Goal: Check status: Check status

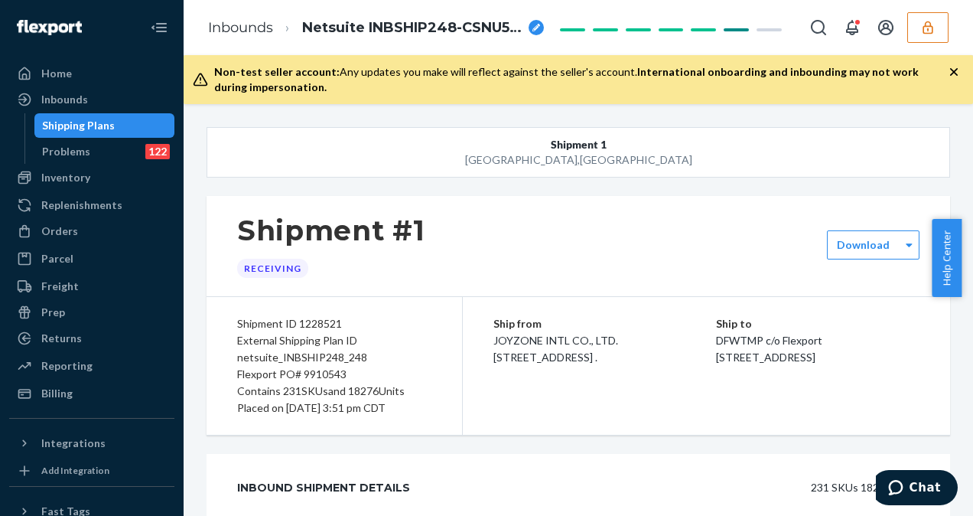
click at [109, 127] on div "Shipping Plans" at bounding box center [78, 125] width 73 height 15
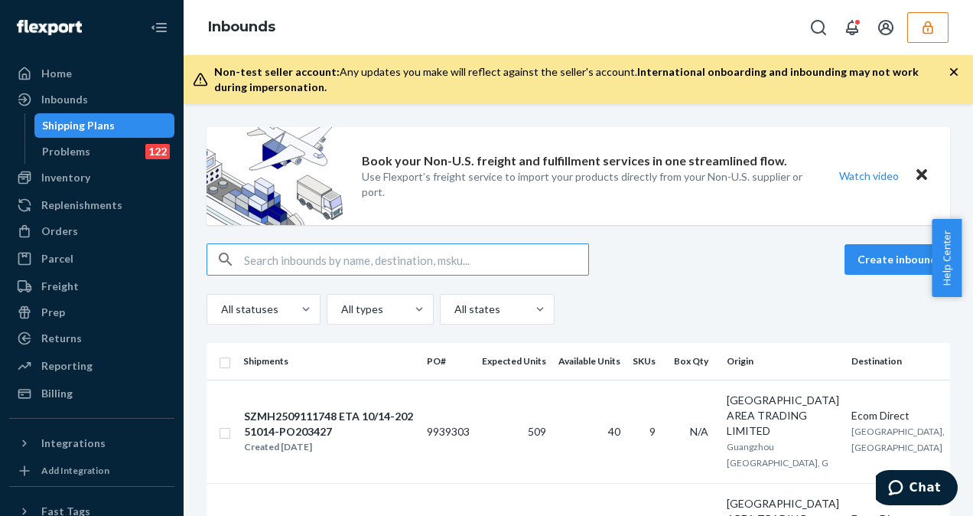
click at [354, 262] on input "text" at bounding box center [416, 259] width 344 height 31
click at [441, 254] on input "text" at bounding box center [416, 259] width 344 height 31
click at [389, 267] on input "text" at bounding box center [416, 259] width 344 height 31
type input "S1906190"
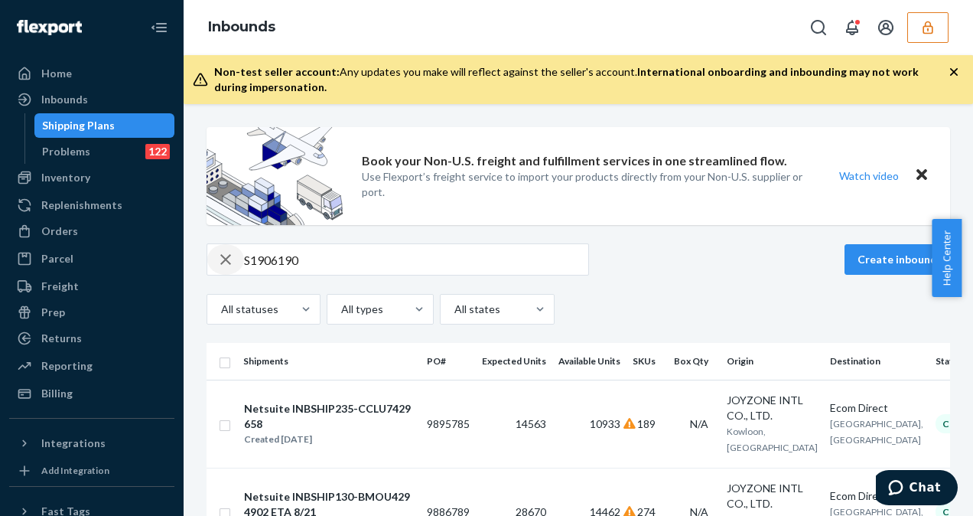
click at [233, 261] on icon "button" at bounding box center [226, 259] width 18 height 31
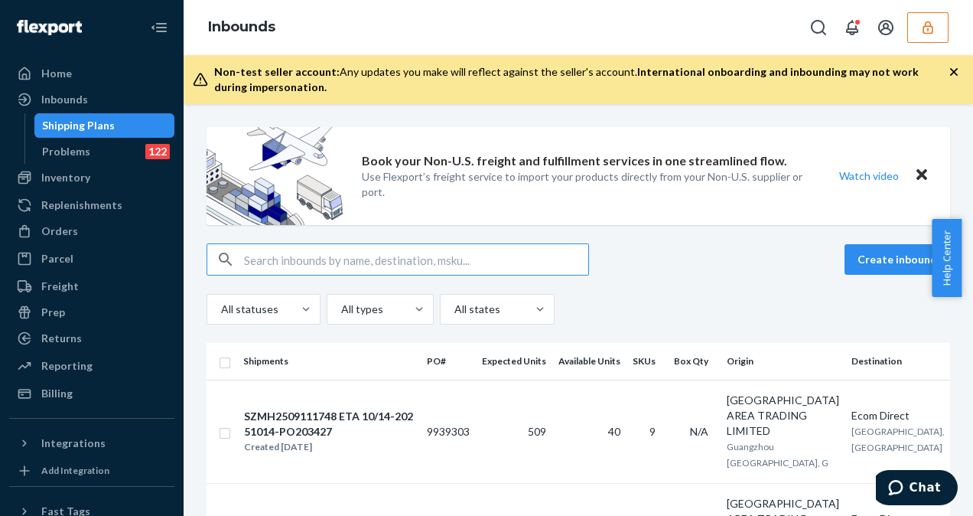
click at [268, 259] on input "text" at bounding box center [416, 259] width 344 height 31
type input "S1906190"
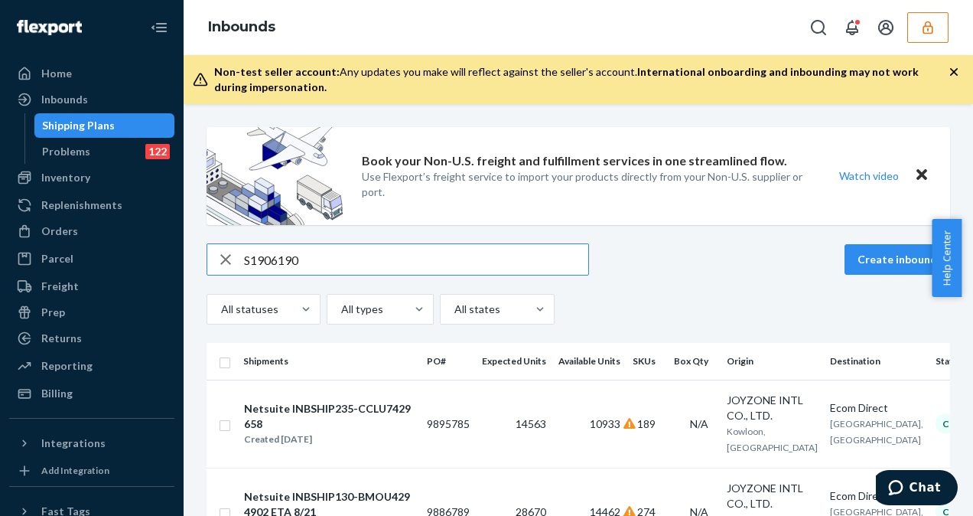
click at [967, 277] on div "Help Center" at bounding box center [952, 258] width 41 height 78
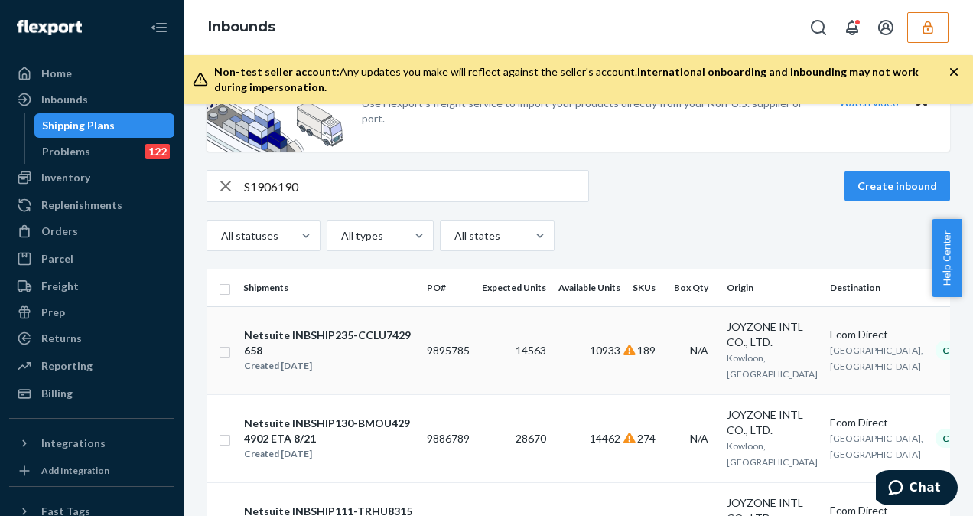
click at [487, 353] on td "14563" at bounding box center [514, 350] width 77 height 88
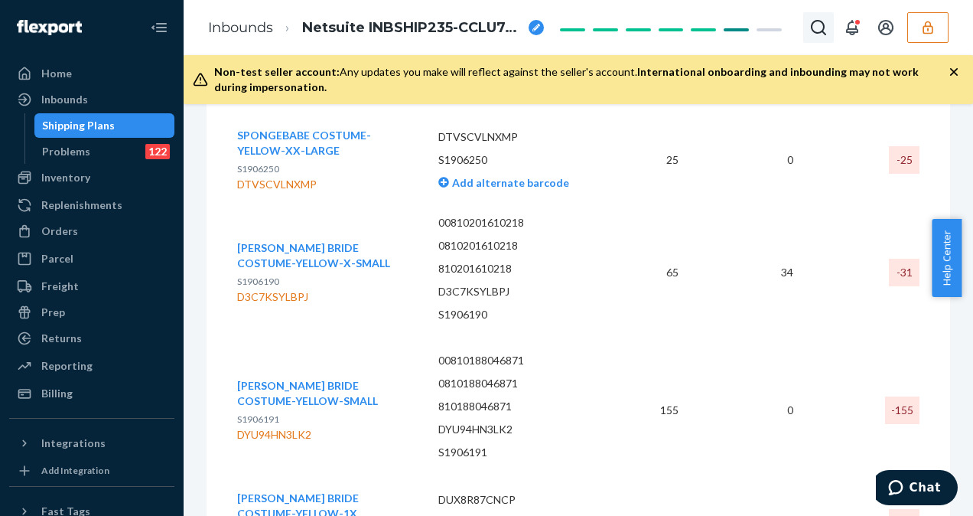
scroll to position [44222, 0]
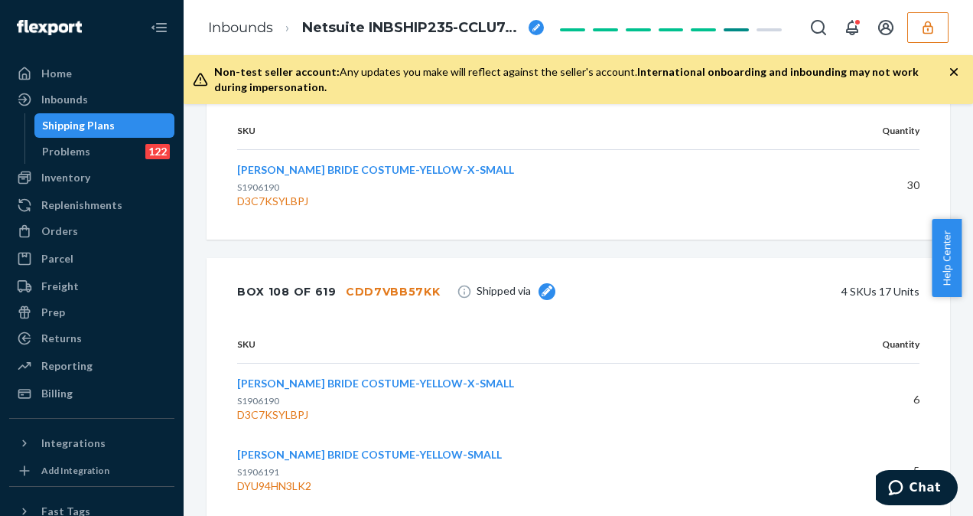
drag, startPoint x: 967, startPoint y: 230, endPoint x: 972, endPoint y: 107, distance: 122.5
click at [972, 107] on body "Home Inbounds Shipping Plans Problems 122 Inventory Products Replenishments Ord…" at bounding box center [486, 258] width 973 height 516
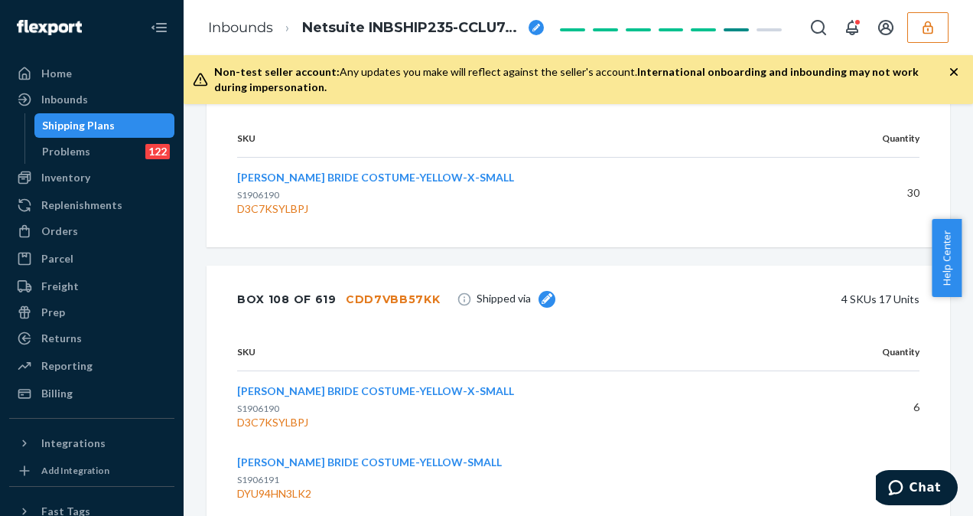
click at [954, 199] on div "Shipment 1 Lewisville , TX Shipment #1 Completed Download Shipment ID 1222733 E…" at bounding box center [579, 310] width 790 height 412
drag, startPoint x: 967, startPoint y: 230, endPoint x: 973, endPoint y: 135, distance: 95.1
click at [973, 130] on html "Home Inbounds Shipping Plans Problems 122 Inventory Products Replenishments Ord…" at bounding box center [486, 258] width 973 height 516
drag, startPoint x: 968, startPoint y: 231, endPoint x: 960, endPoint y: 153, distance: 78.4
click at [960, 153] on body "Home Inbounds Shipping Plans Problems 122 Inventory Products Replenishments Ord…" at bounding box center [486, 258] width 973 height 516
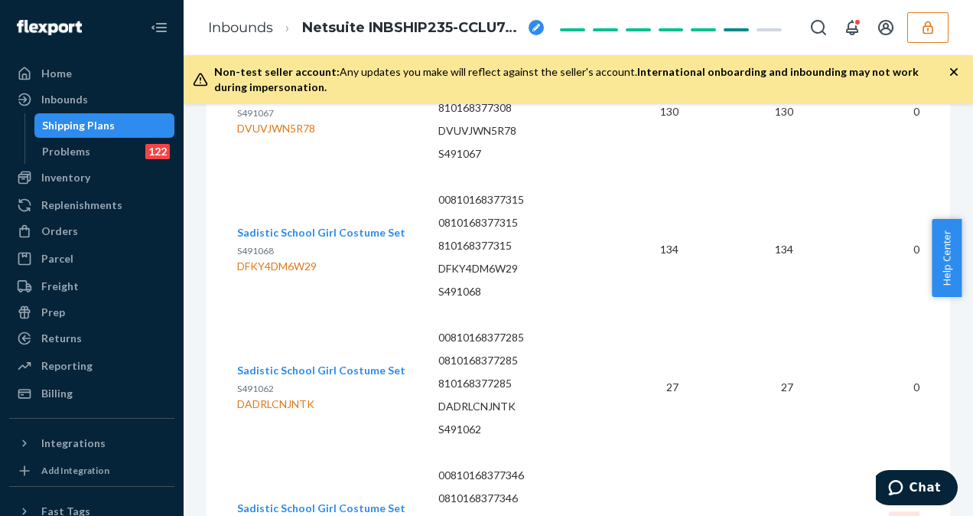
scroll to position [0, 0]
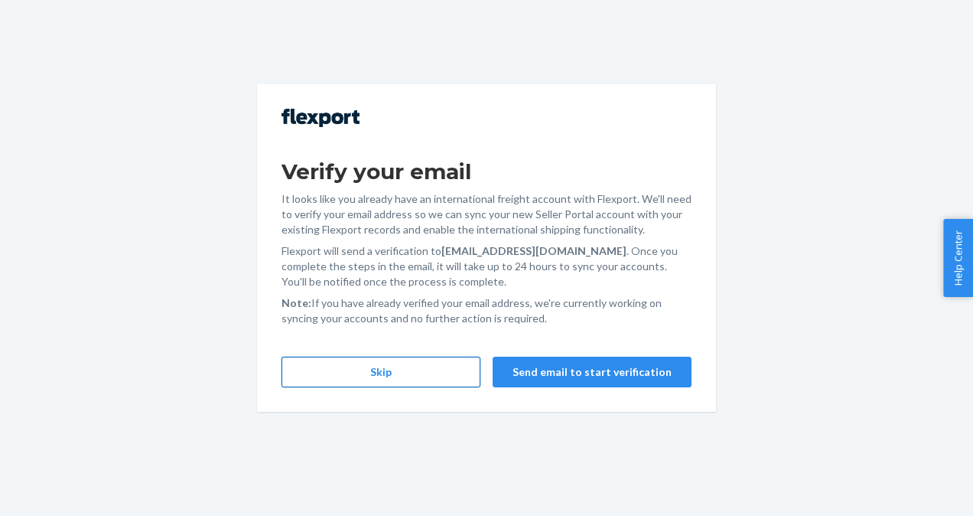
click at [449, 378] on button "Skip" at bounding box center [381, 372] width 199 height 31
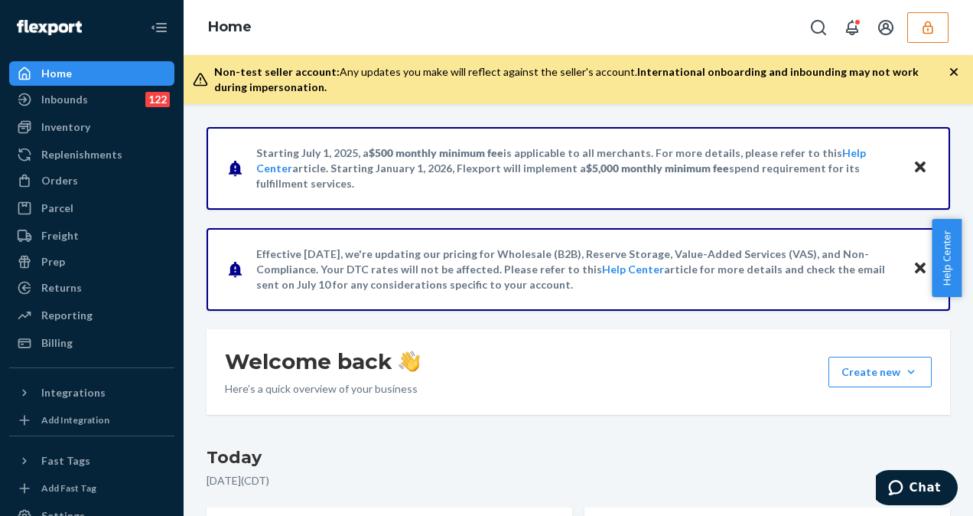
click at [933, 31] on icon "button" at bounding box center [928, 27] width 10 height 13
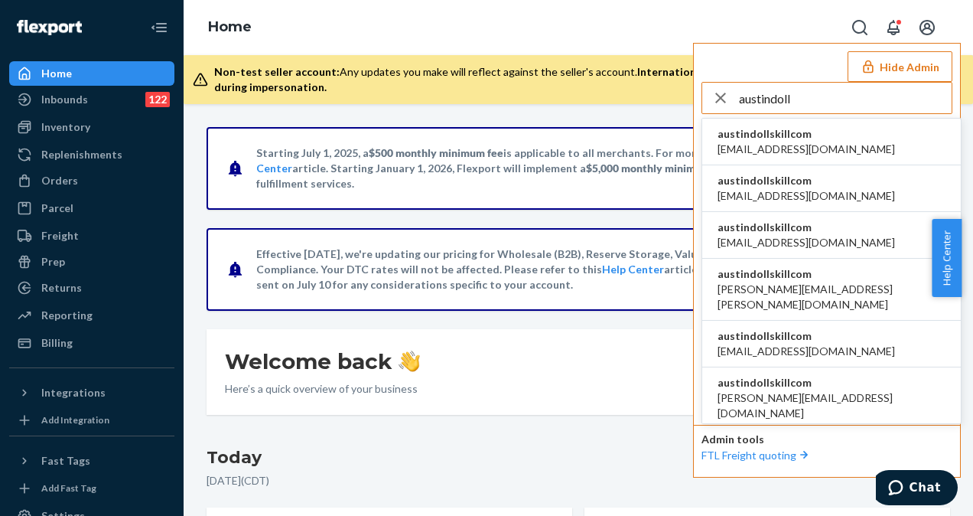
type input "austindoll"
click at [765, 134] on span "austindollskillcom" at bounding box center [807, 133] width 178 height 15
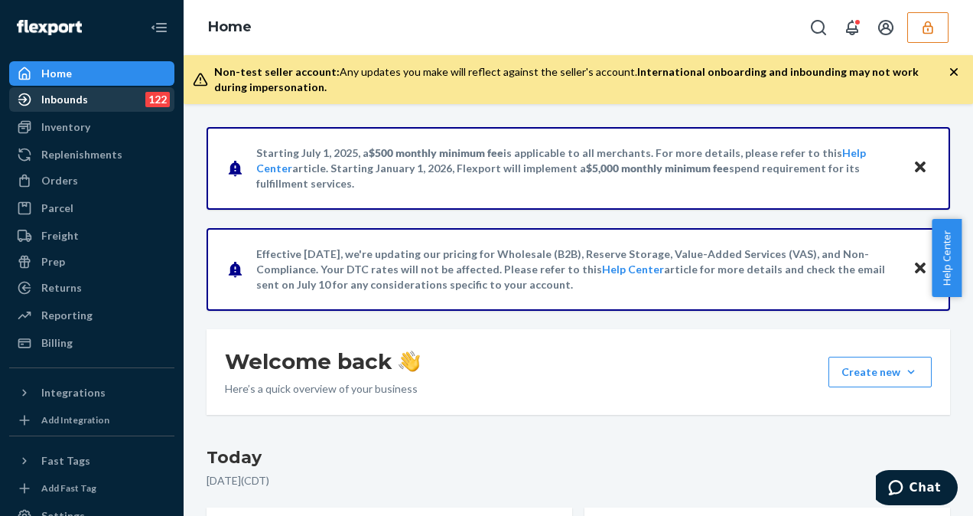
click at [109, 95] on div "Inbounds 122" at bounding box center [92, 99] width 162 height 21
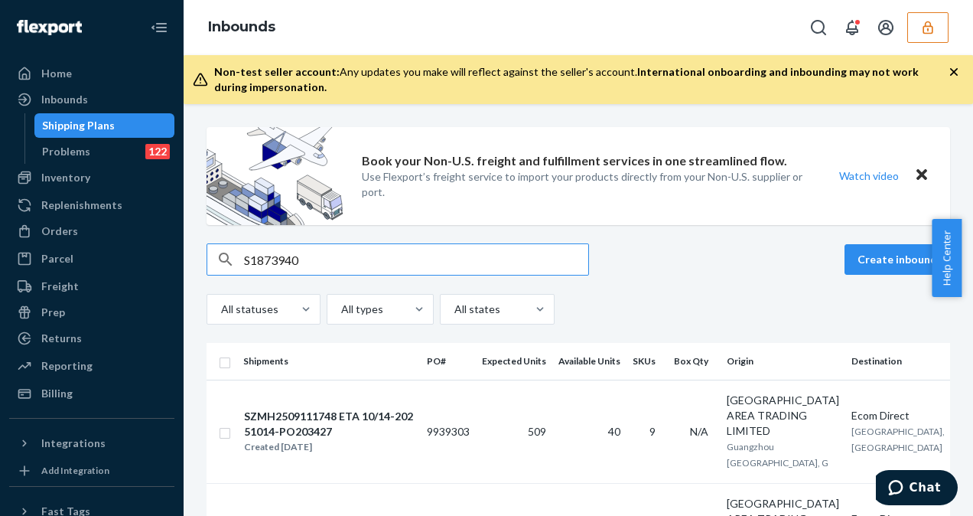
type input "S1873940"
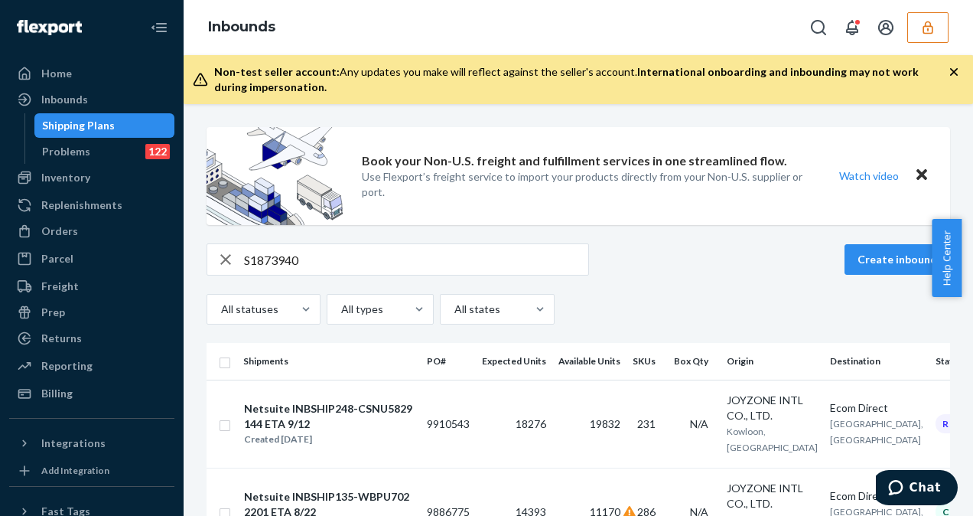
drag, startPoint x: 967, startPoint y: 272, endPoint x: 963, endPoint y: 294, distance: 21.9
click at [963, 294] on div "Help Center" at bounding box center [952, 258] width 41 height 78
click at [553, 444] on td "19832" at bounding box center [590, 424] width 74 height 88
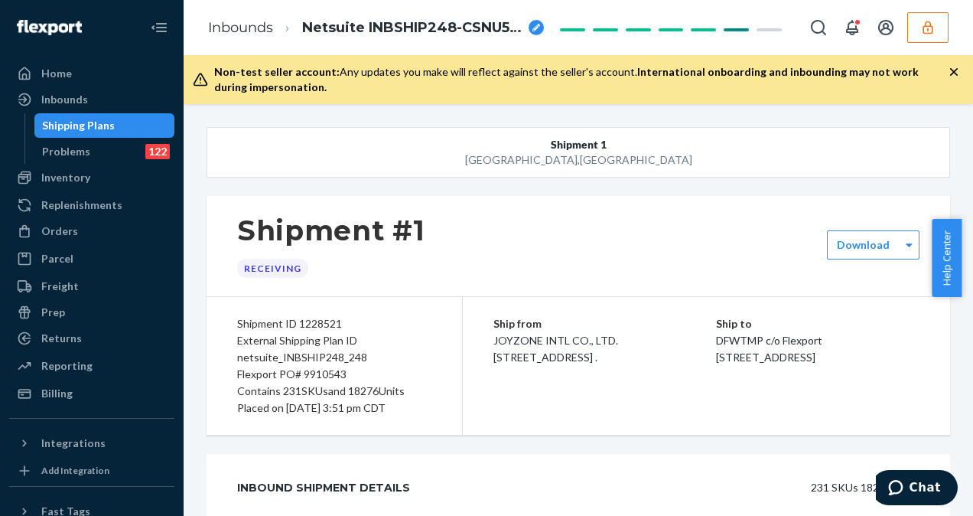
click at [93, 134] on div "Shipping Plans" at bounding box center [105, 125] width 138 height 21
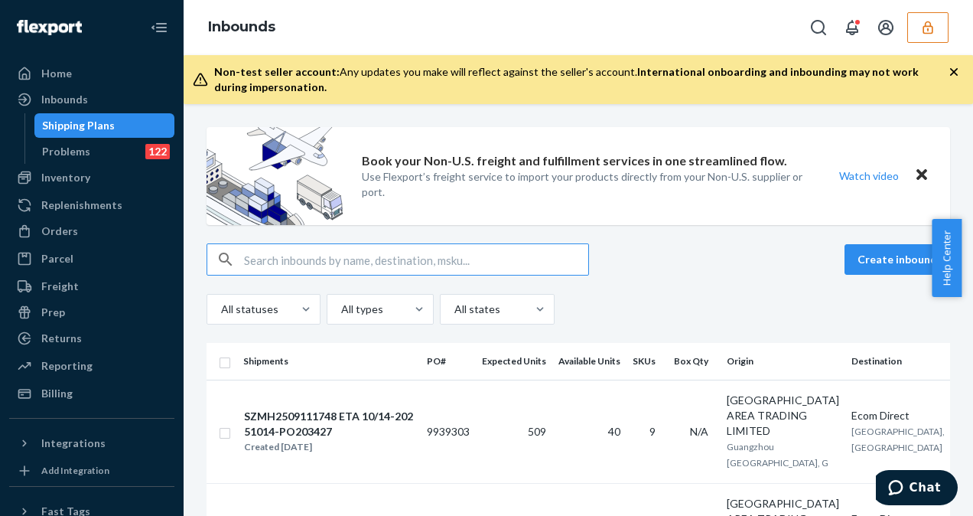
click at [475, 256] on input "text" at bounding box center [416, 259] width 344 height 31
type input "S1906192"
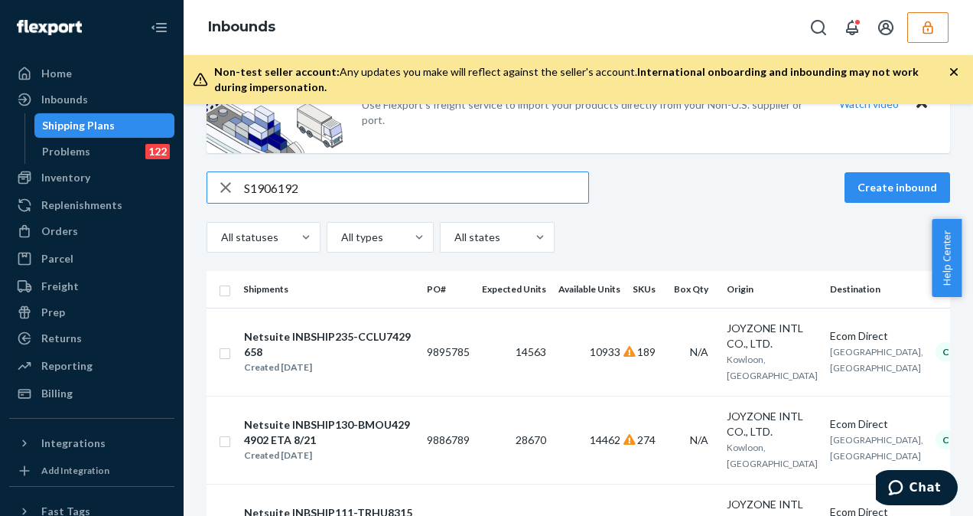
scroll to position [70, 0]
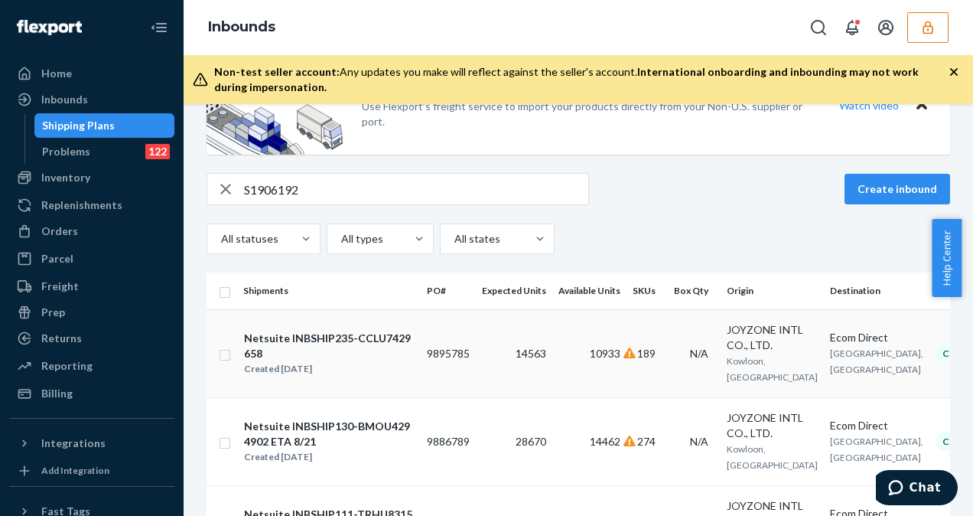
click at [485, 356] on td "14563" at bounding box center [514, 353] width 77 height 88
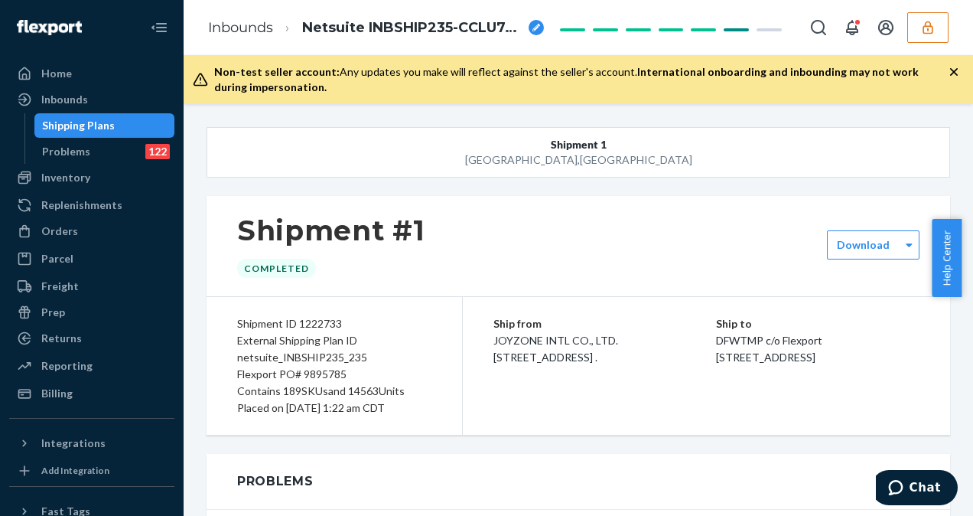
click at [86, 128] on div "Shipping Plans" at bounding box center [78, 125] width 73 height 15
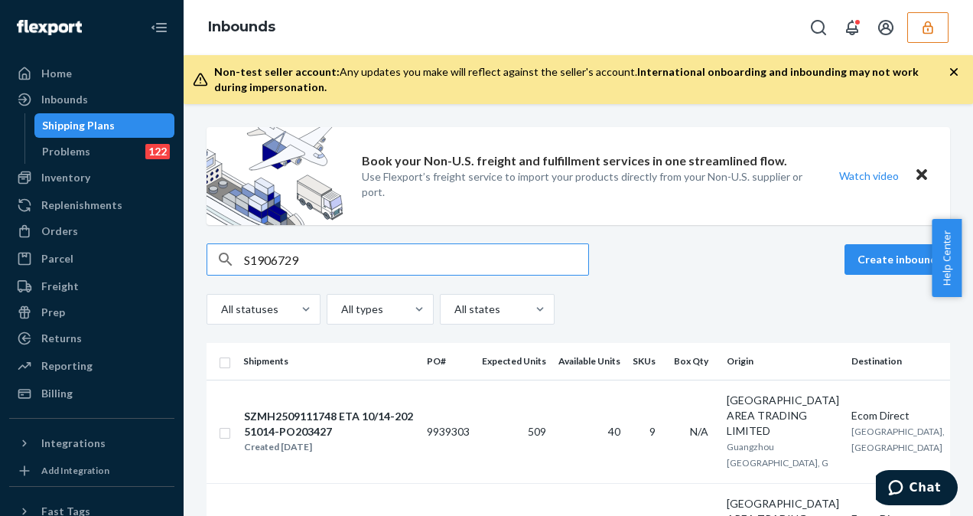
type input "S1906729"
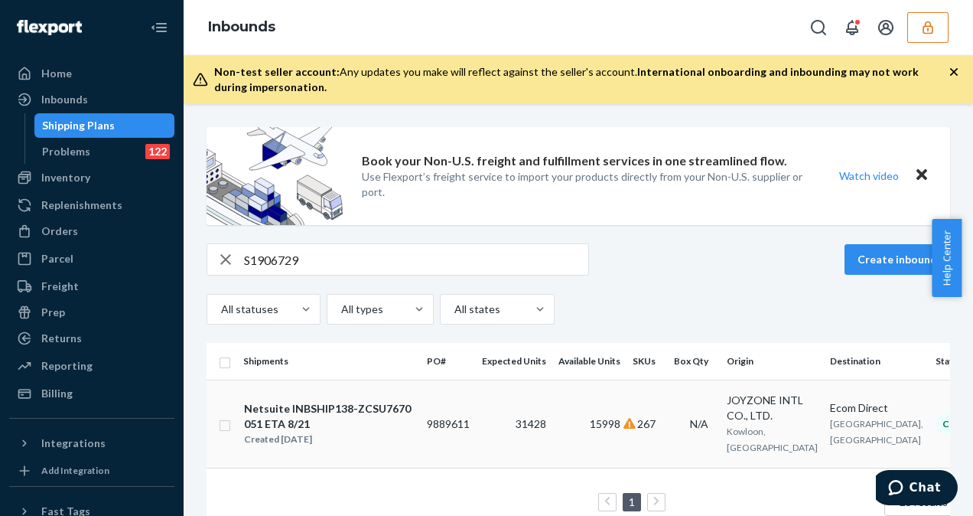
click at [456, 422] on td "9889611" at bounding box center [448, 424] width 55 height 88
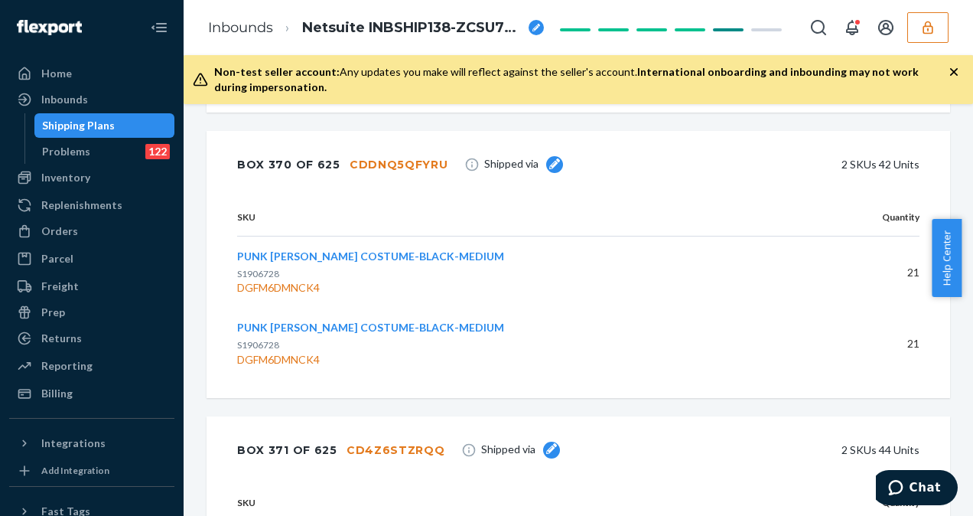
scroll to position [18911, 0]
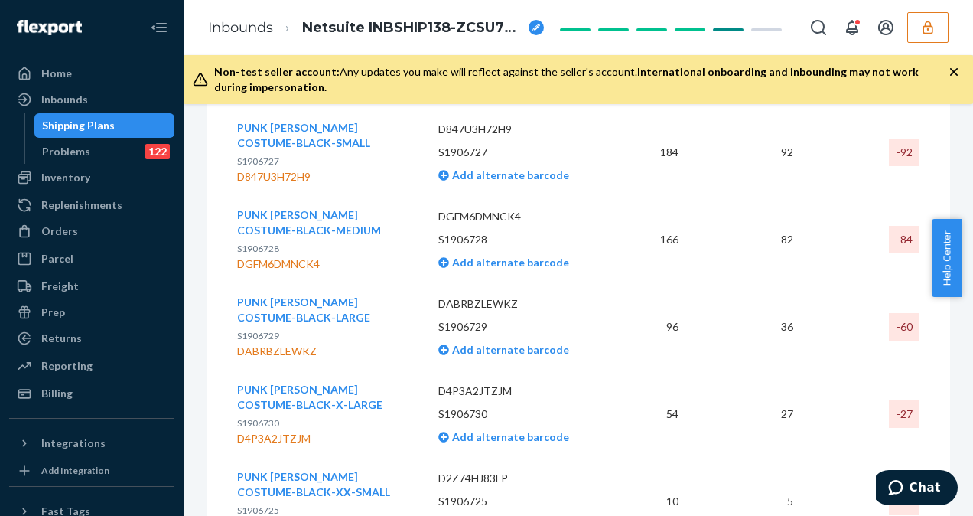
click at [778, 315] on td "36" at bounding box center [748, 326] width 114 height 87
click at [806, 314] on td "-60" at bounding box center [863, 326] width 114 height 87
click at [107, 123] on div "Shipping Plans" at bounding box center [78, 125] width 73 height 15
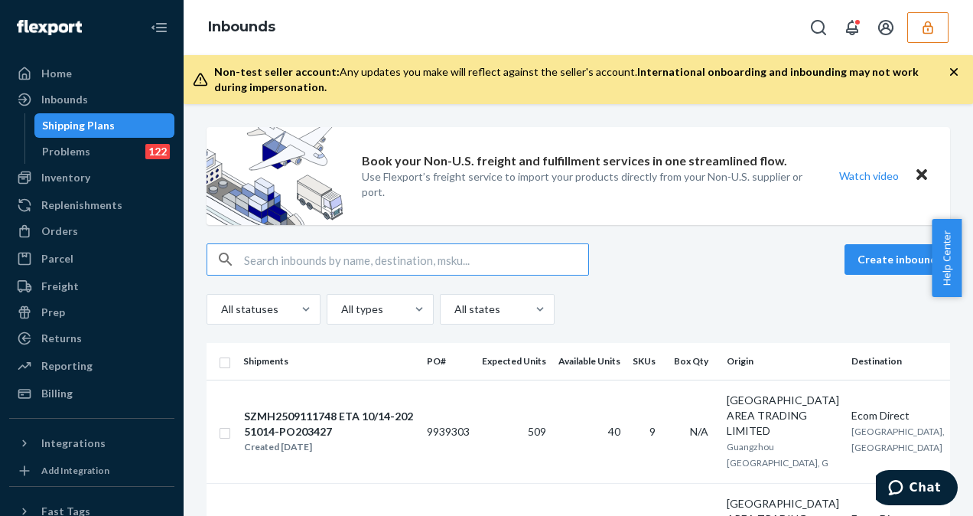
click at [447, 261] on input "text" at bounding box center [416, 259] width 344 height 31
type input "S1906166"
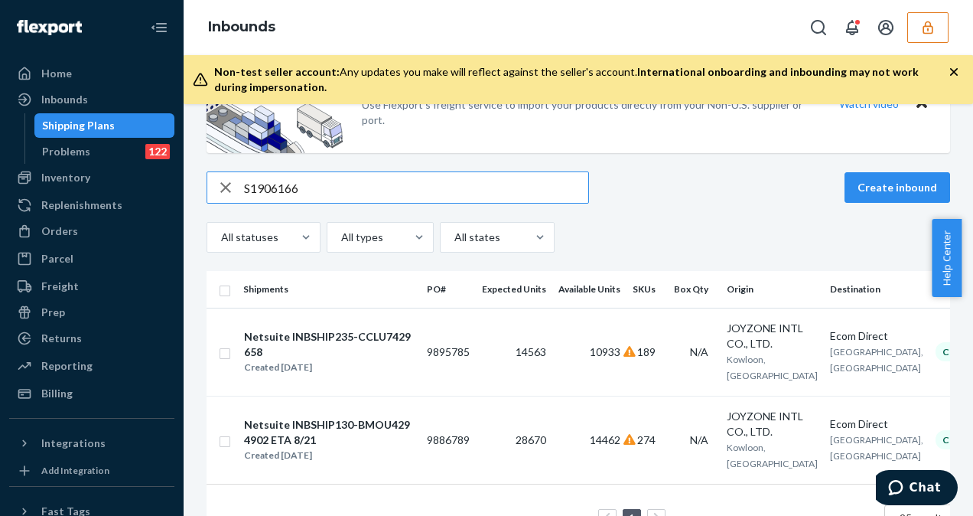
scroll to position [71, 0]
click at [496, 369] on td "14563" at bounding box center [514, 352] width 77 height 88
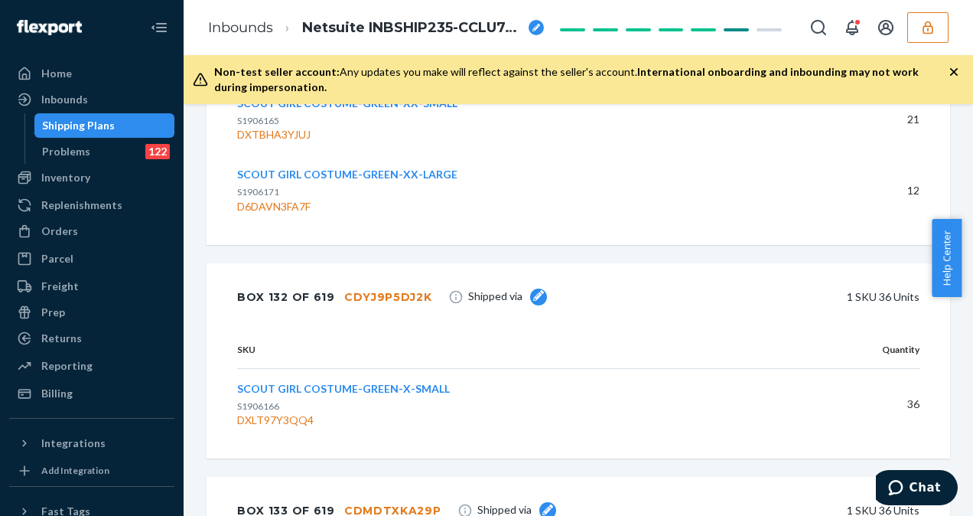
scroll to position [5402, 0]
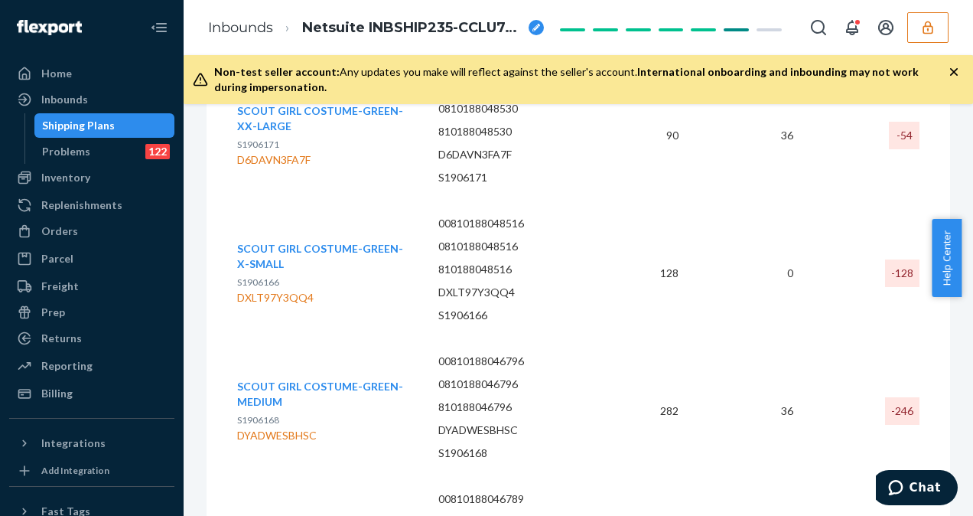
click at [83, 121] on div "Shipping Plans" at bounding box center [78, 125] width 73 height 15
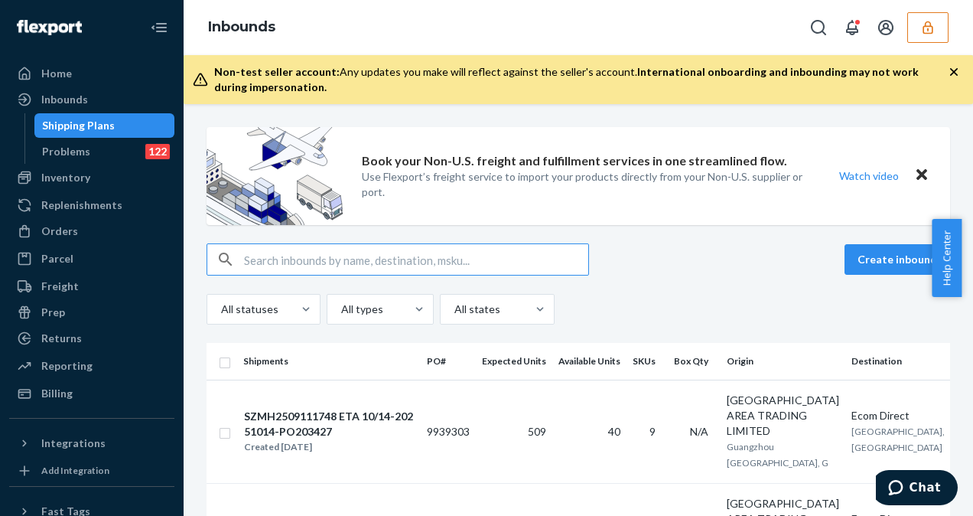
click at [113, 125] on div "Shipping Plans" at bounding box center [105, 125] width 138 height 21
click at [349, 256] on input "text" at bounding box center [416, 259] width 344 height 31
type input "S1906190"
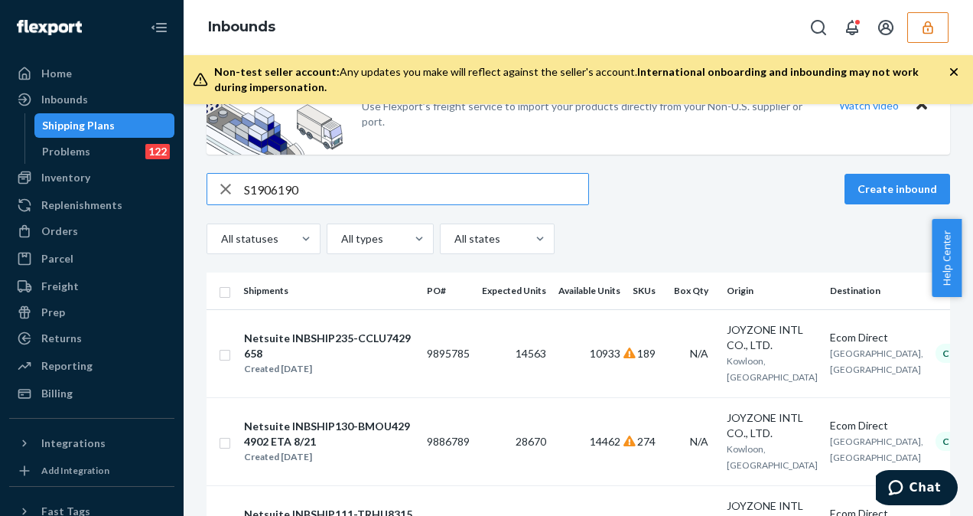
scroll to position [75, 0]
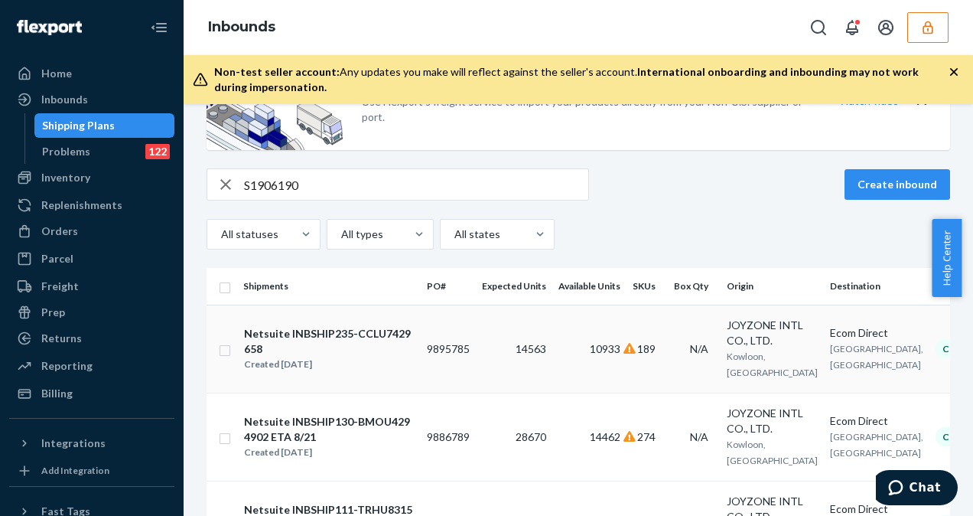
click at [513, 369] on td "14563" at bounding box center [514, 349] width 77 height 88
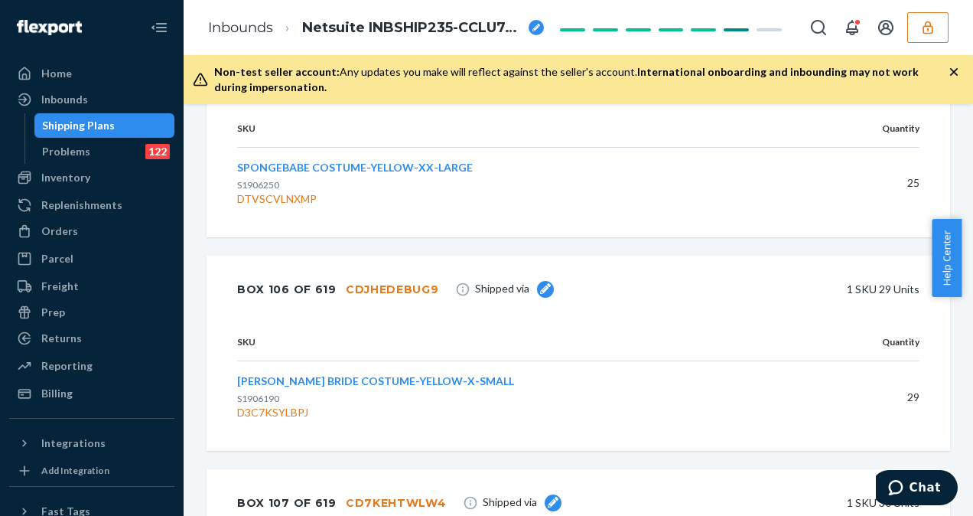
scroll to position [3380, 0]
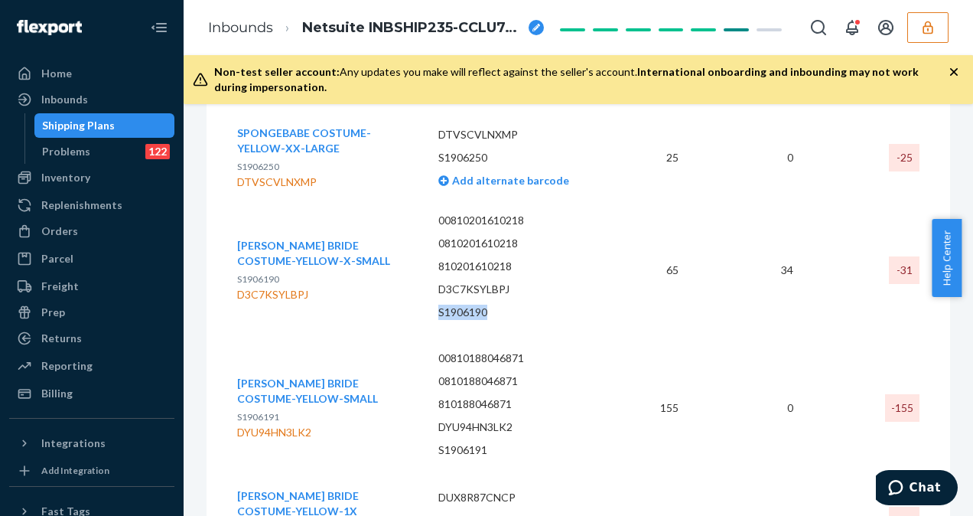
click at [106, 118] on div "Shipping Plans" at bounding box center [78, 125] width 73 height 15
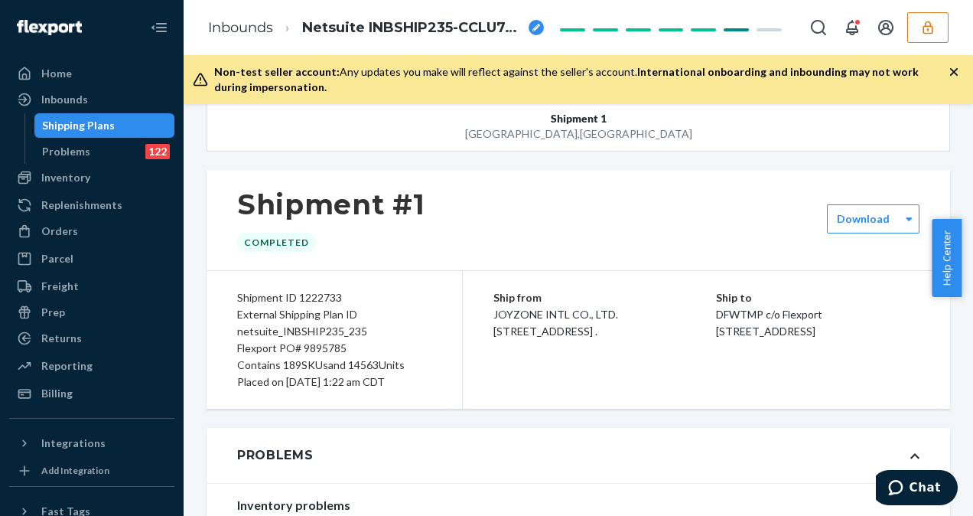
scroll to position [31, 0]
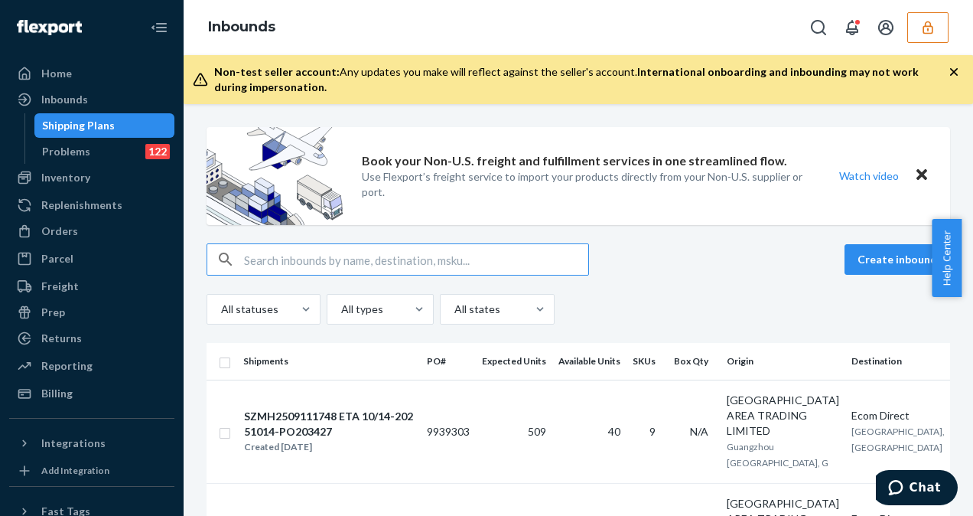
click at [352, 257] on input "text" at bounding box center [416, 259] width 344 height 31
type input "S1906168"
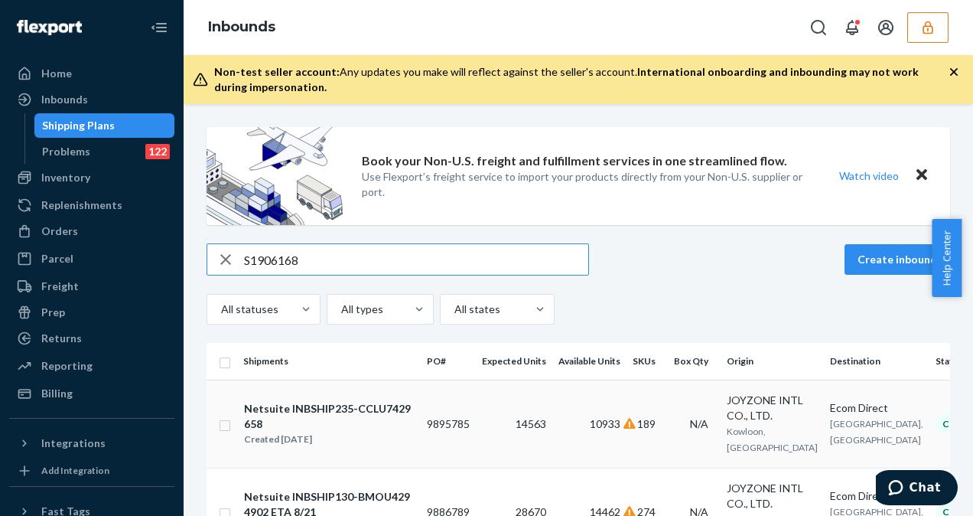
click at [476, 421] on td "14563" at bounding box center [514, 424] width 77 height 88
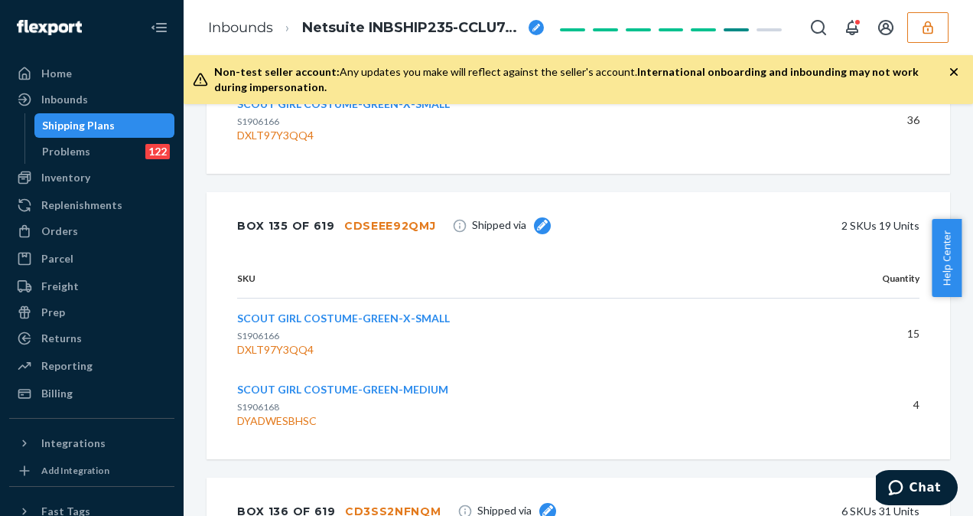
scroll to position [5539, 0]
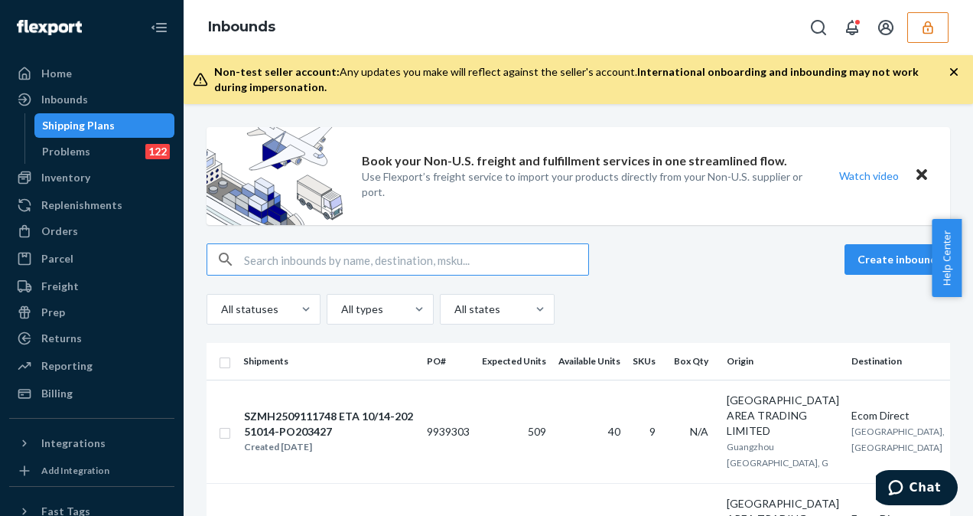
click at [444, 260] on input "text" at bounding box center [416, 259] width 344 height 31
type input "S1906247"
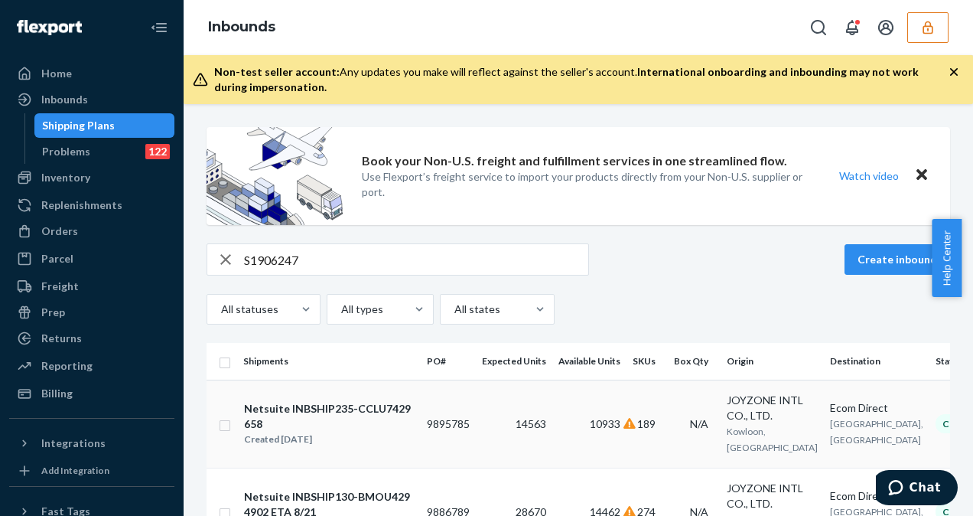
click at [592, 432] on td "10933" at bounding box center [590, 424] width 74 height 88
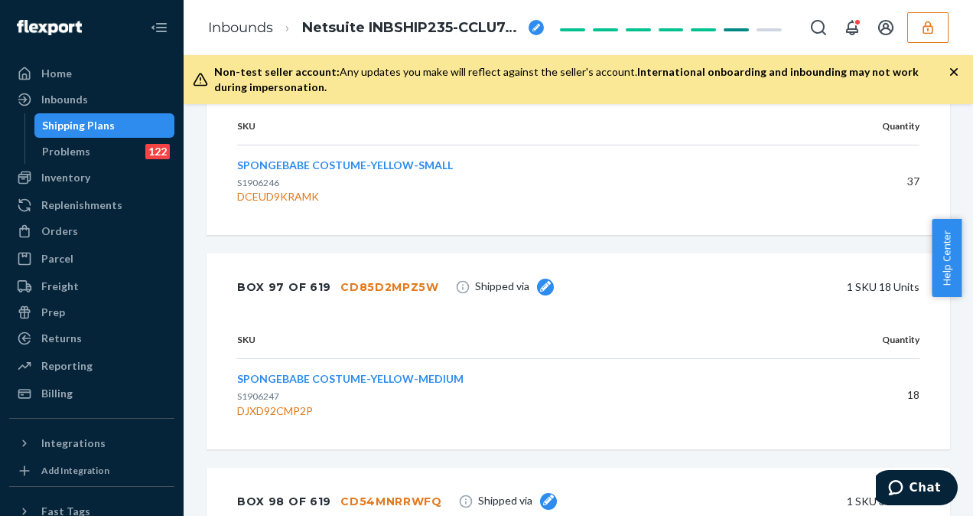
scroll to position [41802, 0]
click at [120, 123] on div "Shipping Plans" at bounding box center [105, 125] width 138 height 21
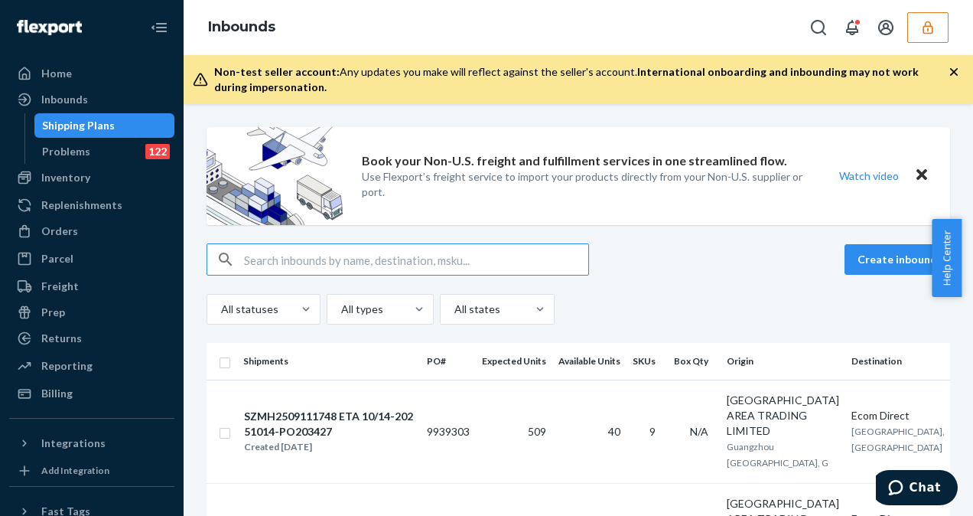
click at [283, 265] on input "text" at bounding box center [416, 259] width 344 height 31
type input "S1902442"
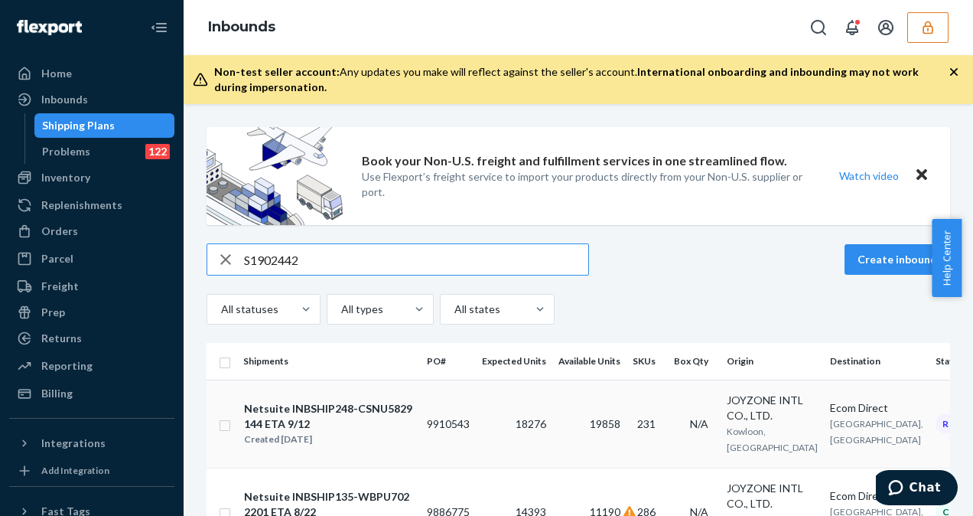
click at [499, 447] on td "18276" at bounding box center [514, 424] width 77 height 88
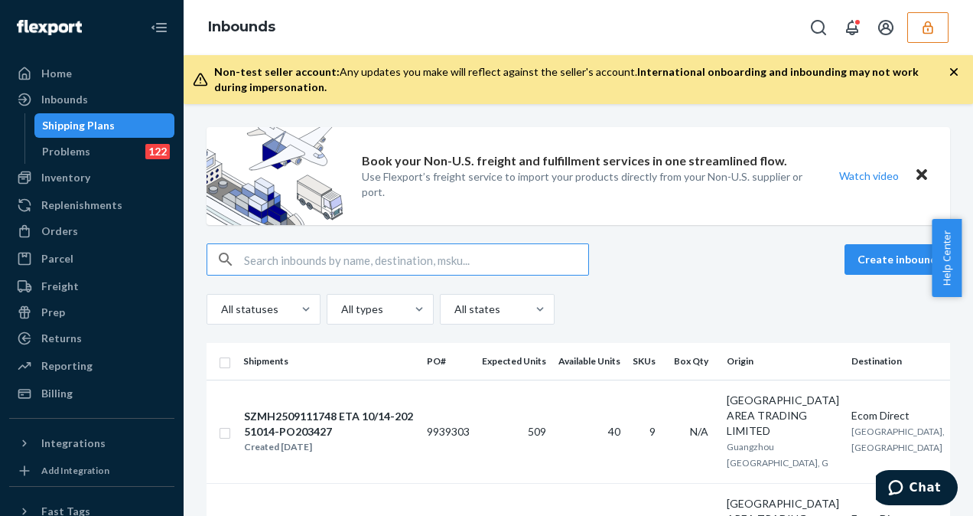
click at [341, 263] on input "text" at bounding box center [416, 259] width 344 height 31
click at [253, 259] on input "text" at bounding box center [416, 259] width 344 height 31
type input "S1902442"
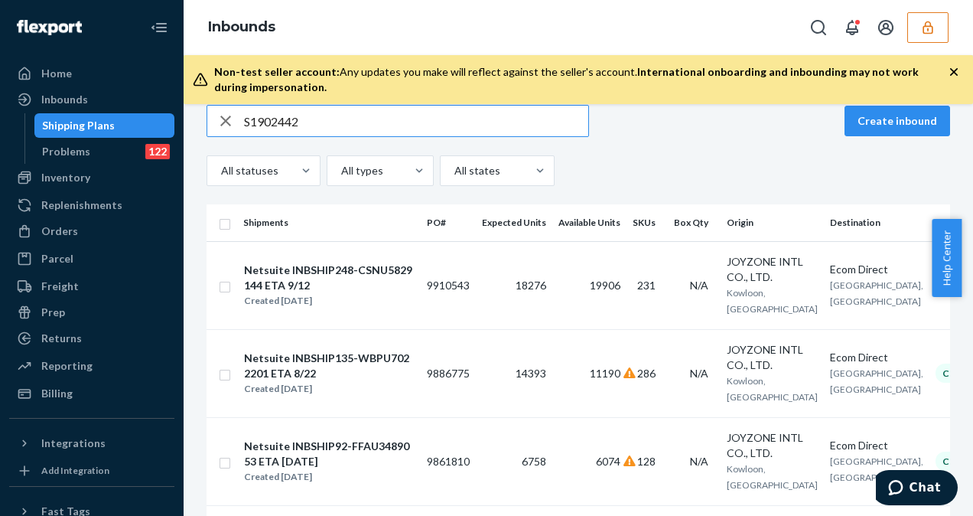
scroll to position [144, 0]
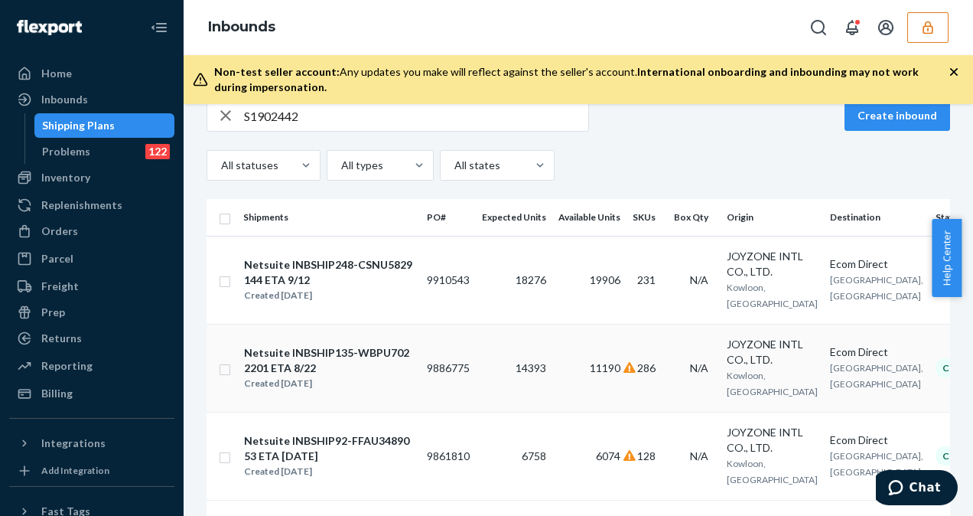
click at [489, 372] on td "14393" at bounding box center [514, 368] width 77 height 88
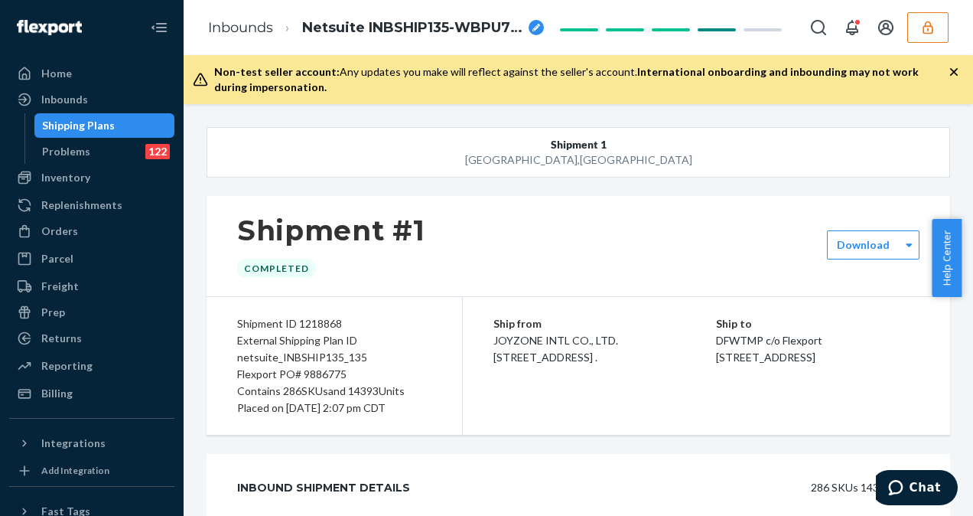
click at [122, 129] on div "Shipping Plans" at bounding box center [105, 125] width 138 height 21
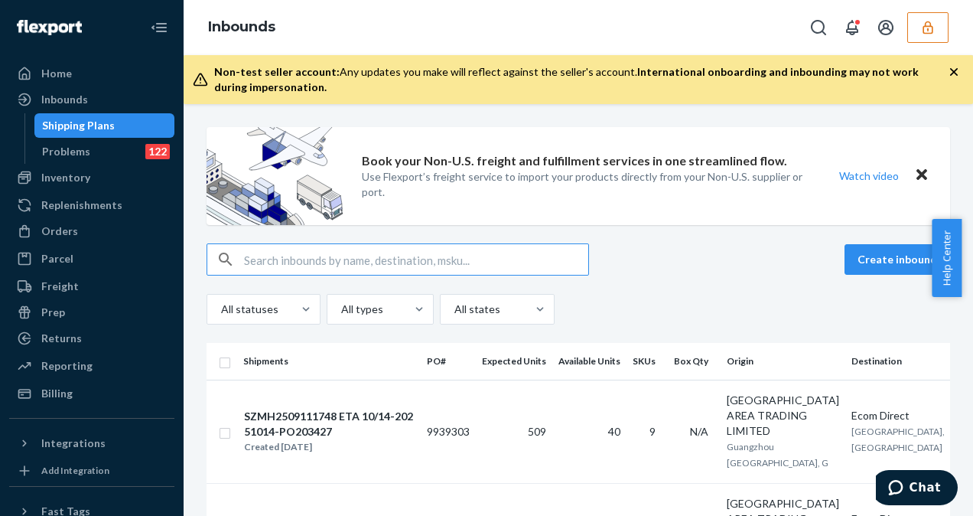
click at [253, 260] on input "text" at bounding box center [416, 259] width 344 height 31
type input "S1906247"
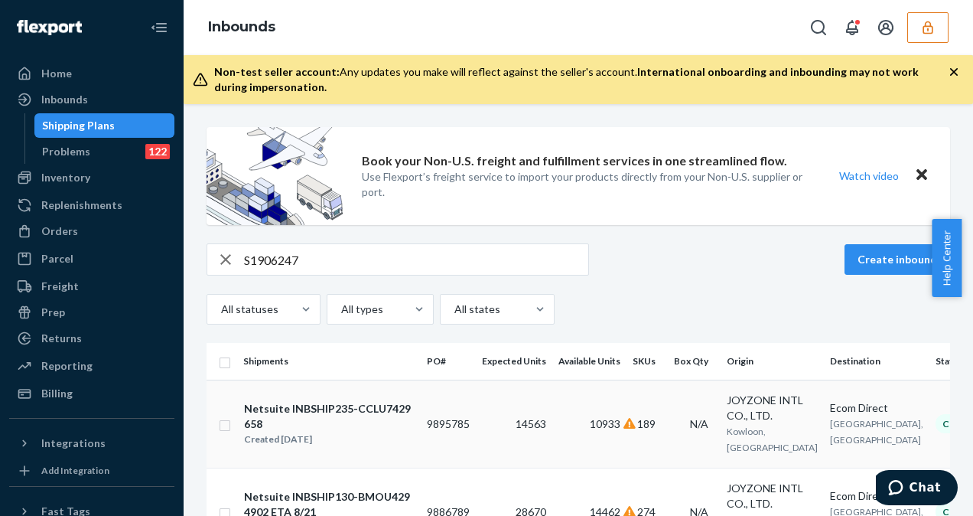
click at [501, 452] on td "14563" at bounding box center [514, 424] width 77 height 88
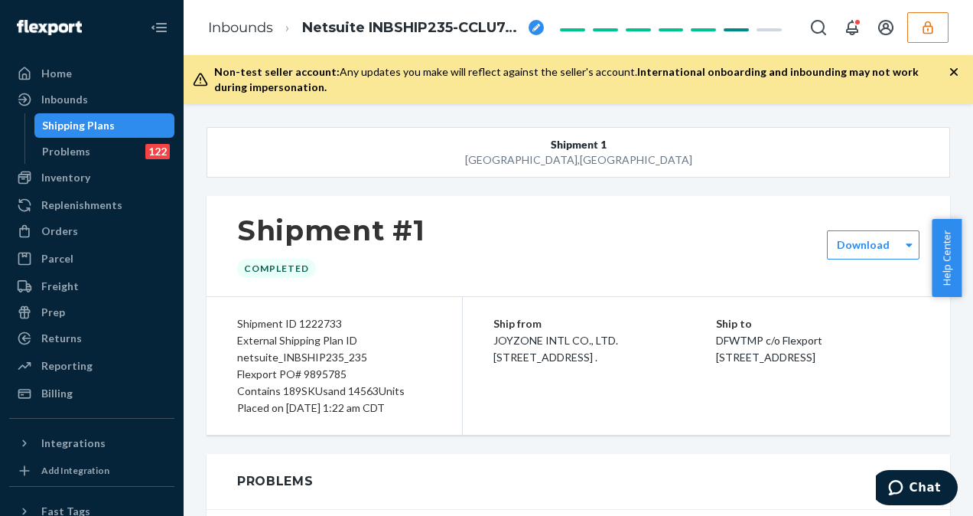
click at [98, 119] on div "Shipping Plans" at bounding box center [78, 125] width 73 height 15
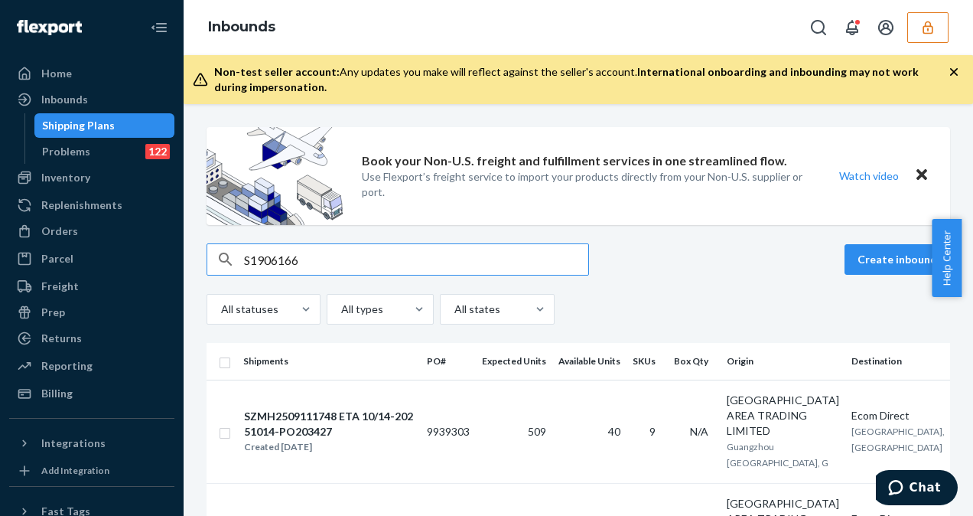
type input "S1906166"
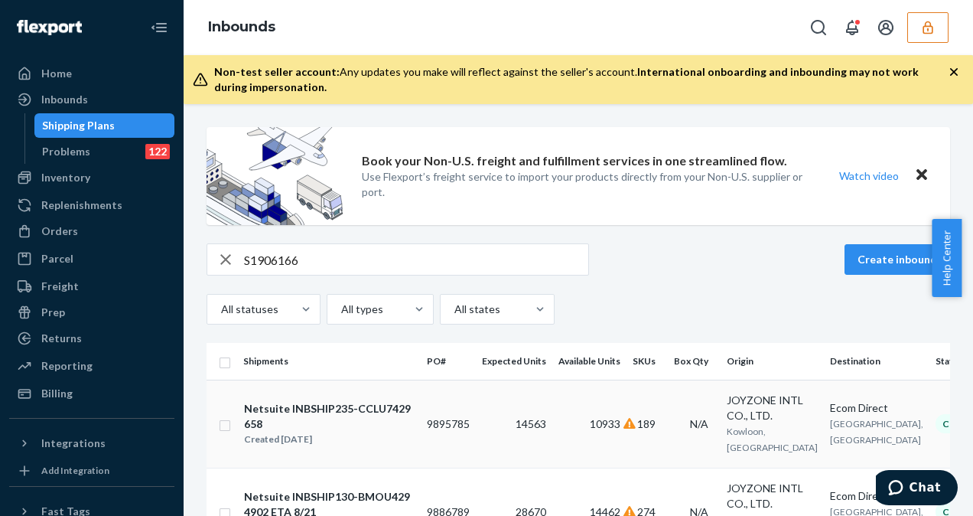
click at [458, 452] on td "9895785" at bounding box center [448, 424] width 55 height 88
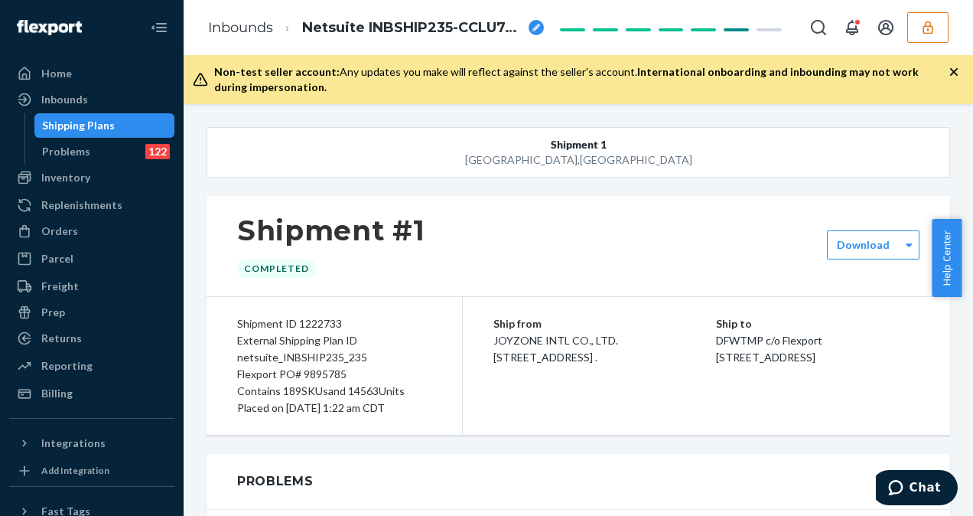
click at [80, 126] on div "Shipping Plans" at bounding box center [78, 125] width 73 height 15
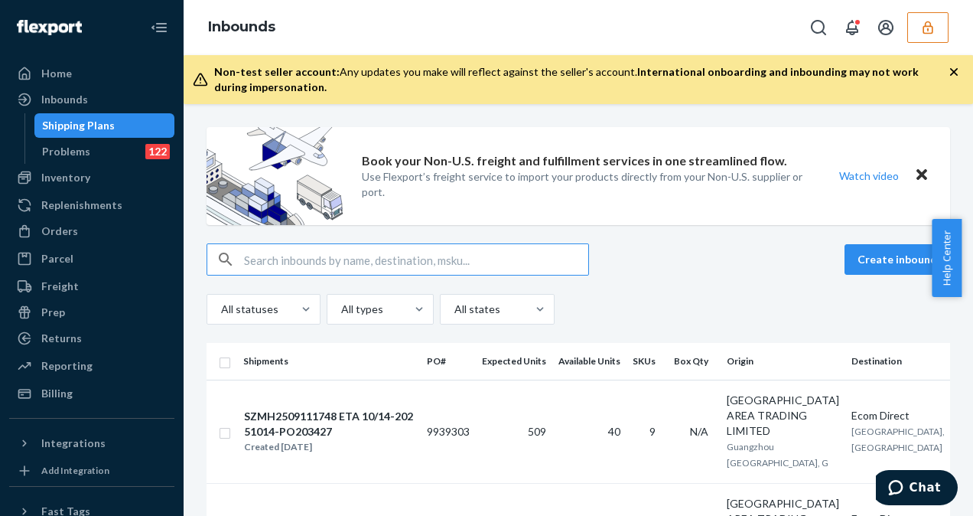
click at [405, 262] on input "text" at bounding box center [416, 259] width 344 height 31
type input "S2000333"
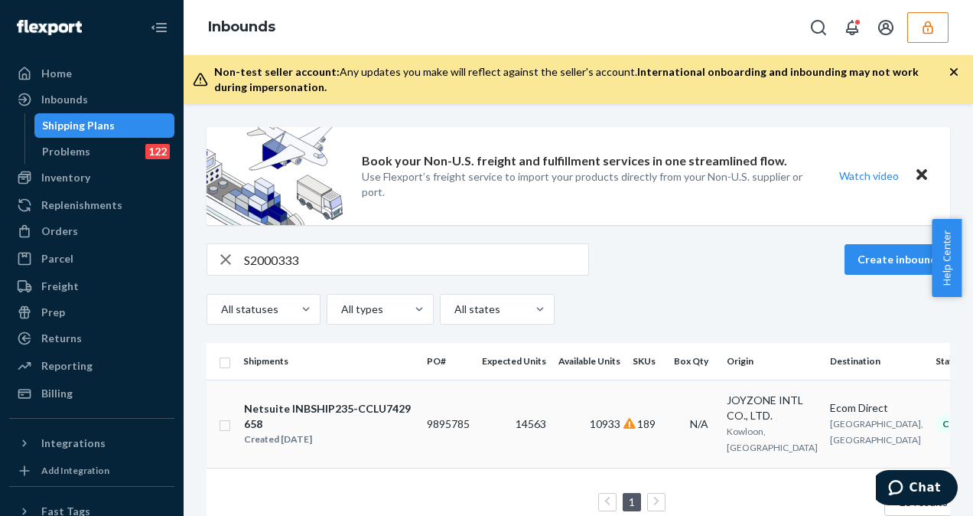
click at [458, 439] on td "9895785" at bounding box center [448, 424] width 55 height 88
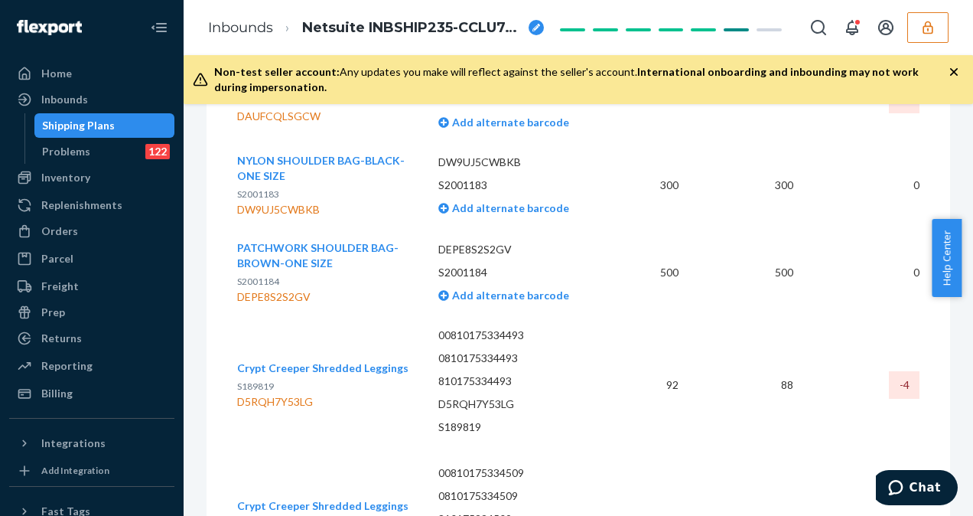
scroll to position [6847, 0]
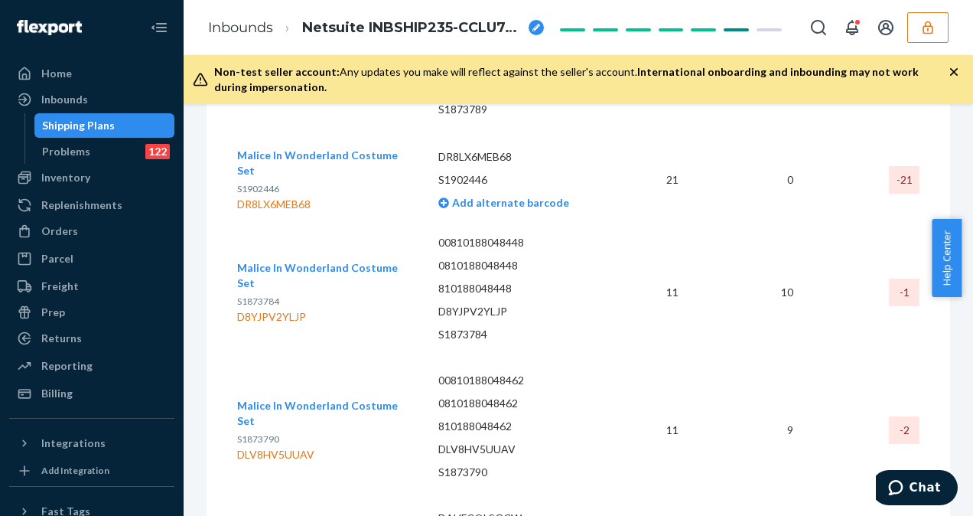
click at [104, 127] on div "Shipping Plans" at bounding box center [78, 125] width 73 height 15
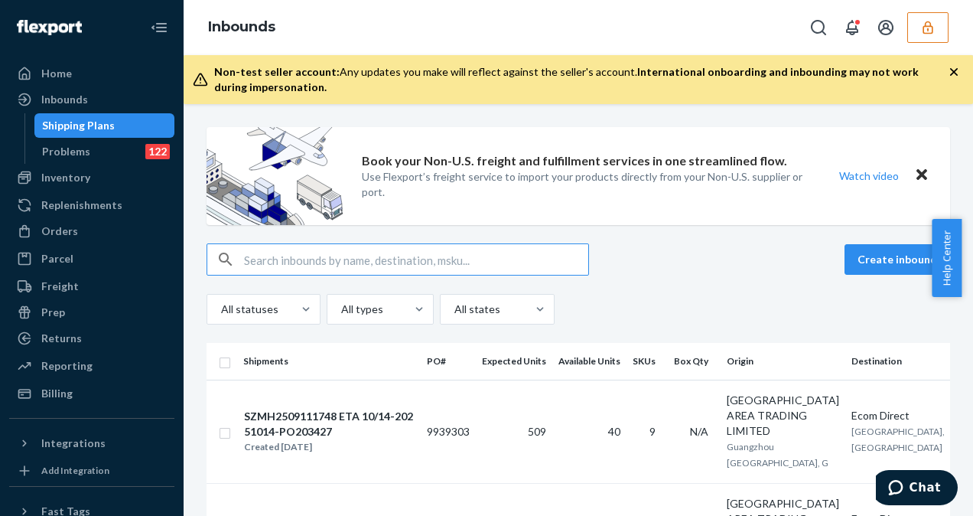
click at [405, 262] on input "text" at bounding box center [416, 259] width 344 height 31
type input "S1873881"
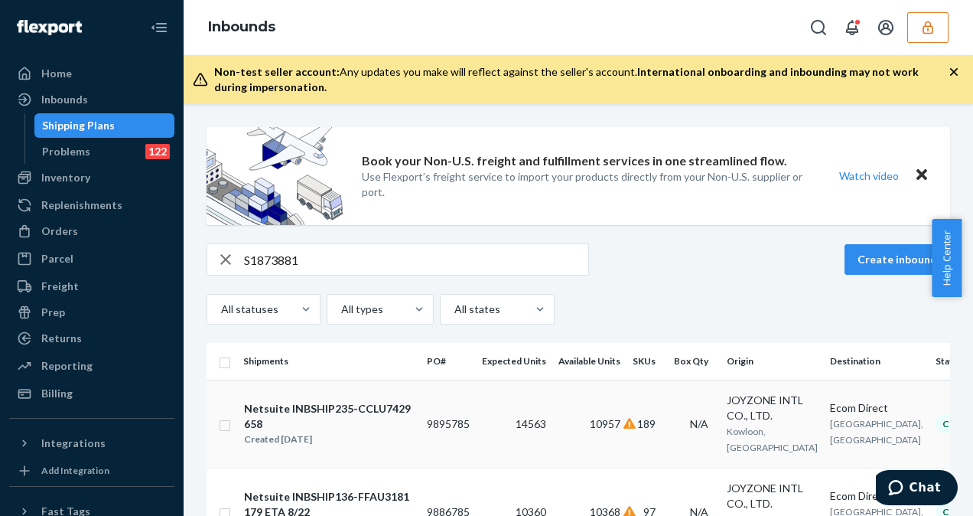
click at [461, 440] on td "9895785" at bounding box center [448, 424] width 55 height 88
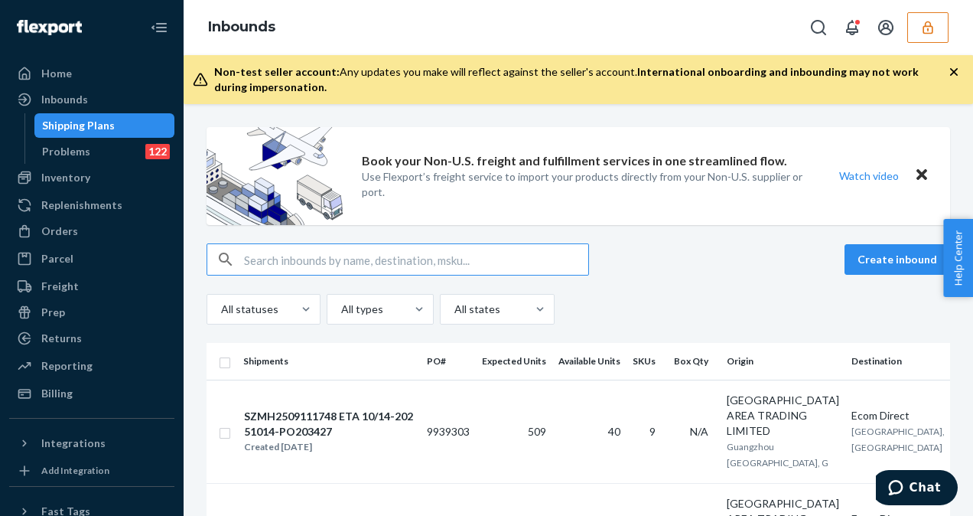
click at [289, 253] on input "text" at bounding box center [416, 259] width 344 height 31
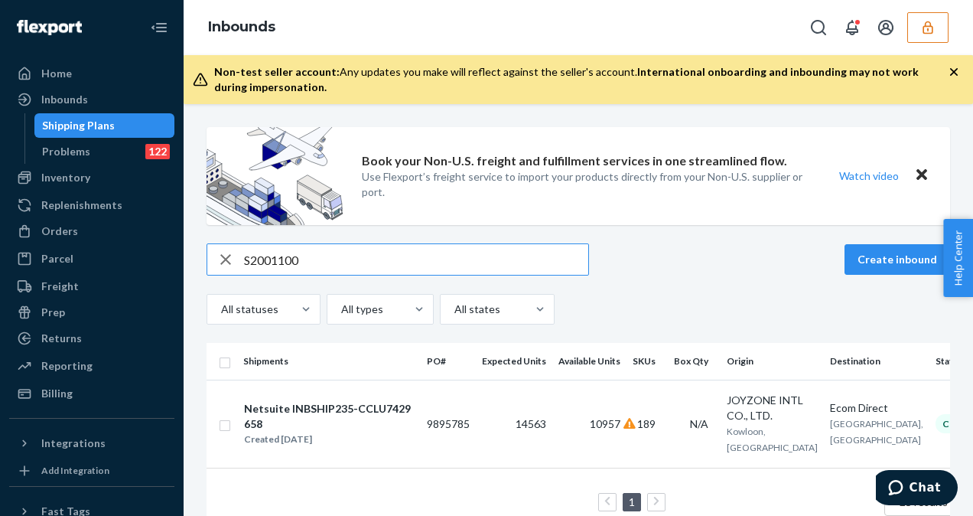
click at [247, 262] on input "S2001100" at bounding box center [416, 259] width 344 height 31
type input "2001100"
click at [475, 416] on td "9895785" at bounding box center [448, 424] width 55 height 88
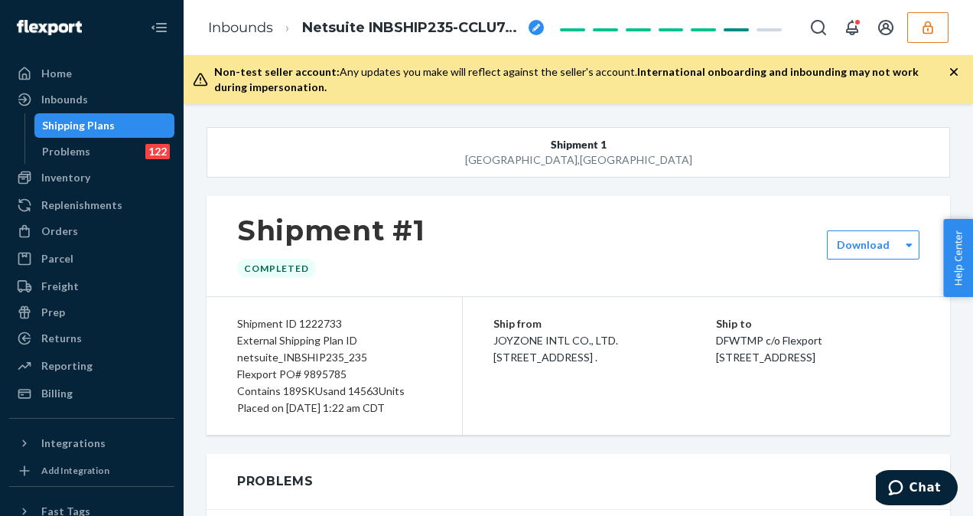
scroll to position [149402, 0]
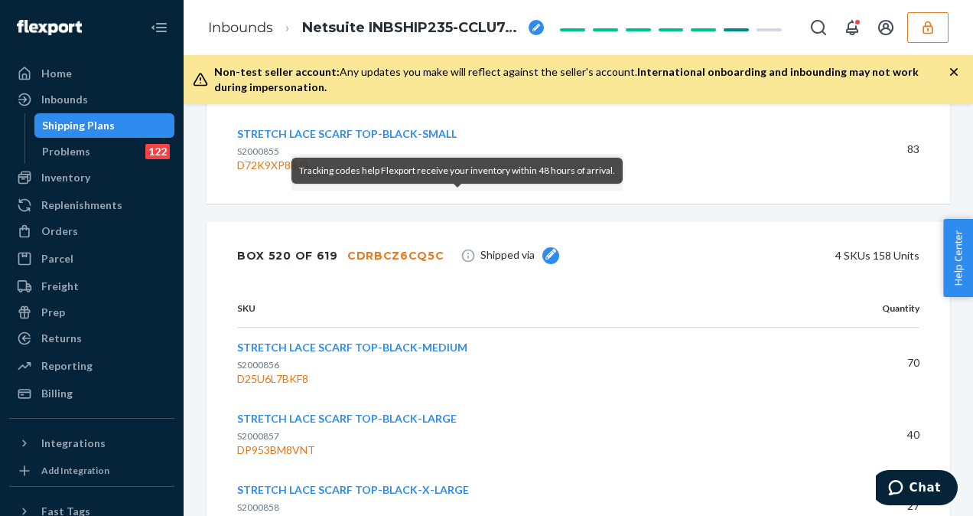
click at [370, 327] on tbody "STRETCH LACE SCARF TOP-BLACK-MEDIUM S2000856 D25U6L7BKF8 70 STRETCH LACE SCARF …" at bounding box center [578, 469] width 683 height 285
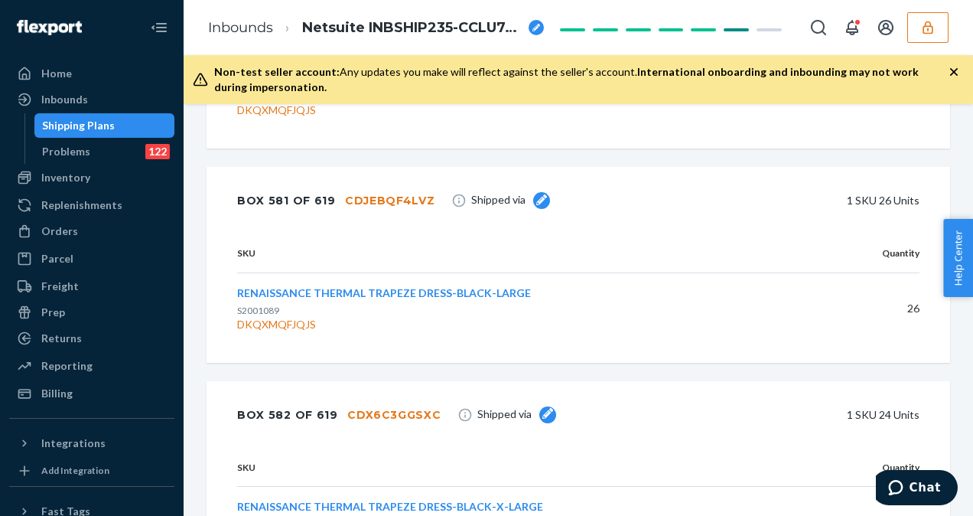
scroll to position [149614, 0]
click at [109, 123] on div "Shipping Plans" at bounding box center [78, 125] width 73 height 15
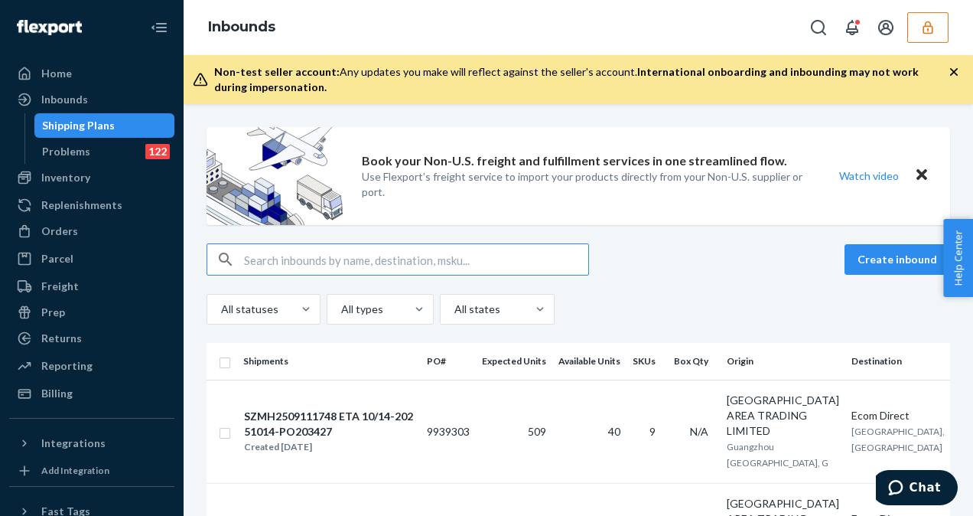
click at [329, 265] on input "text" at bounding box center [416, 259] width 344 height 31
click at [373, 265] on input "text" at bounding box center [416, 259] width 344 height 31
type input "S2001090"
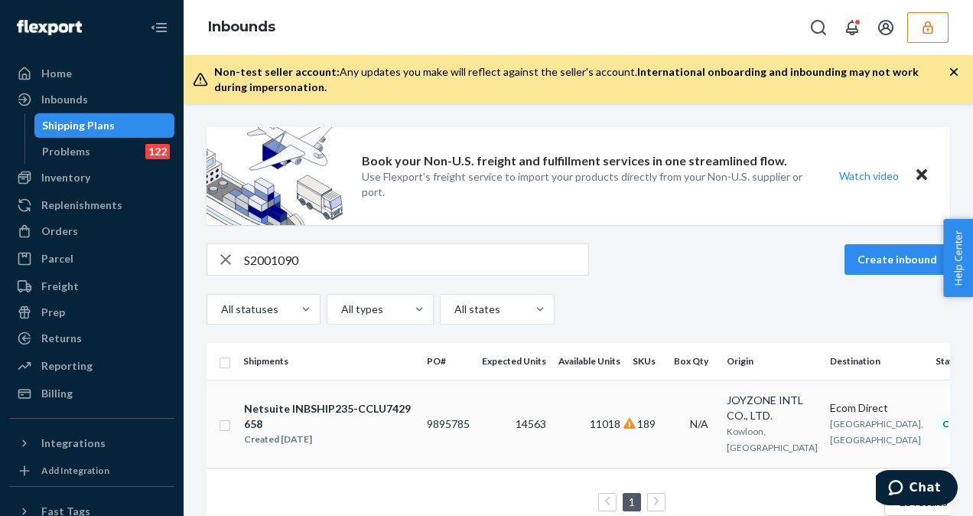
click at [419, 429] on td "Netsuite INBSHIP235-CCLU7429658 Created [DATE]" at bounding box center [329, 424] width 184 height 88
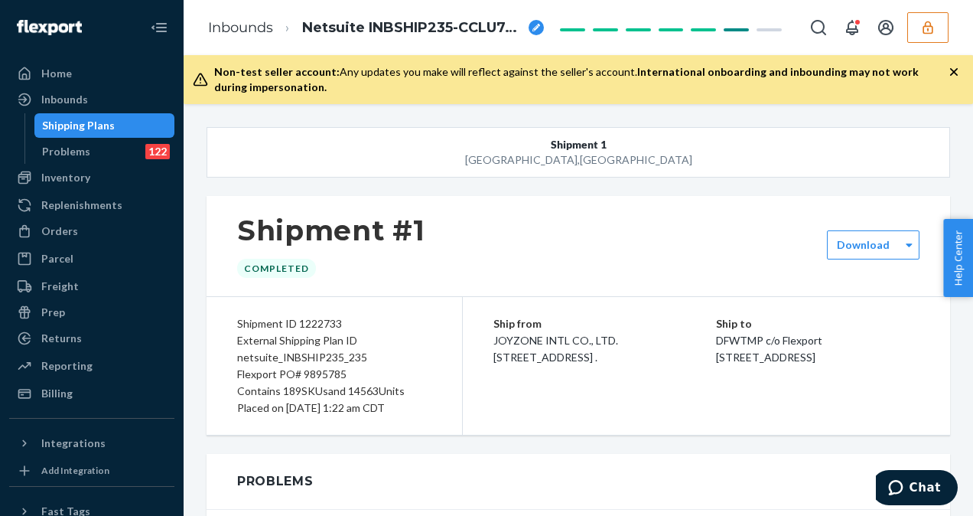
click at [816, 103] on div "Non-test seller account: Any updates you make will reflect against the seller's…" at bounding box center [579, 79] width 790 height 49
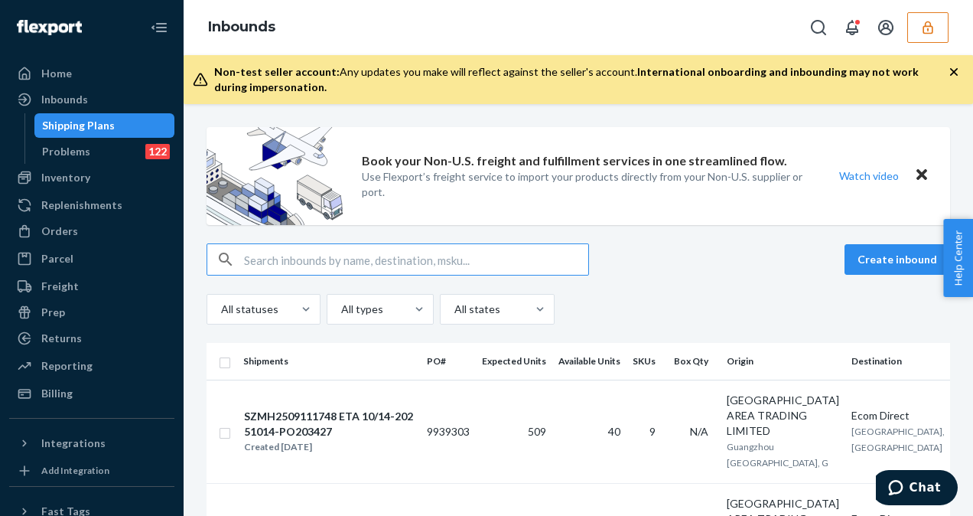
click at [366, 272] on input "text" at bounding box center [416, 259] width 344 height 31
click at [377, 265] on input "text" at bounding box center [416, 259] width 344 height 31
type input "S2001094"
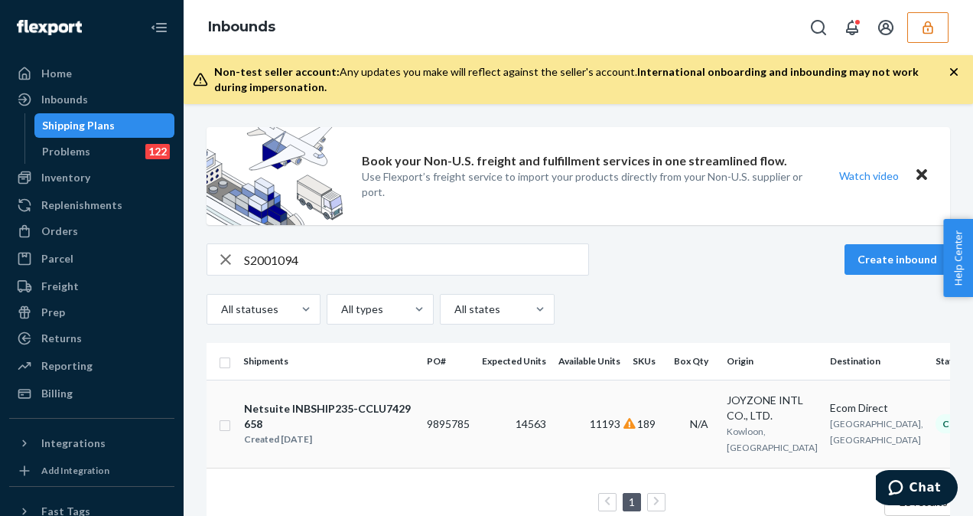
click at [637, 439] on td "189" at bounding box center [647, 424] width 41 height 88
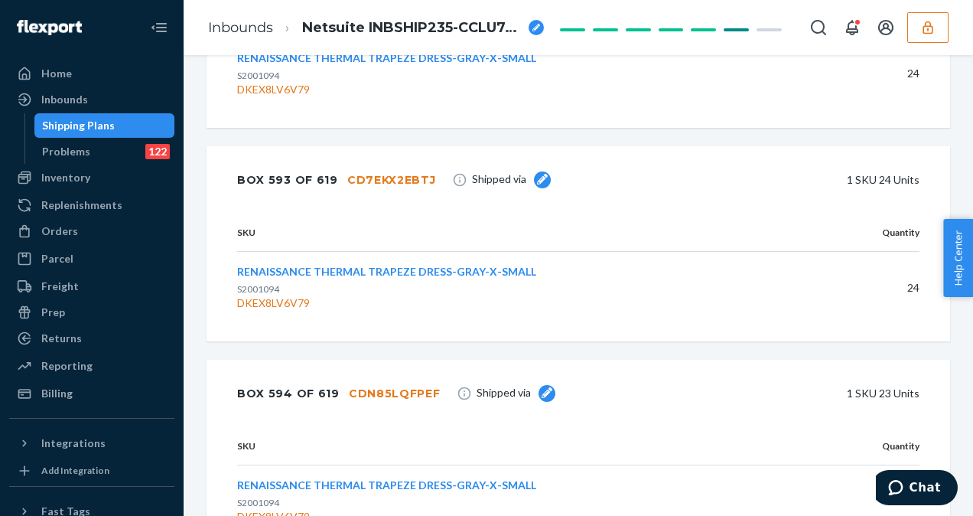
scroll to position [20064, 0]
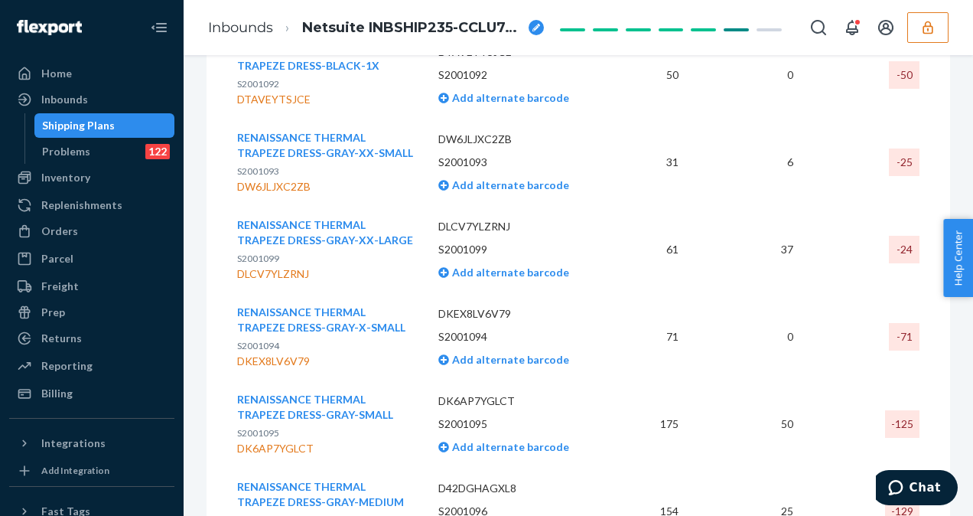
click at [74, 123] on div "Shipping Plans" at bounding box center [78, 125] width 73 height 15
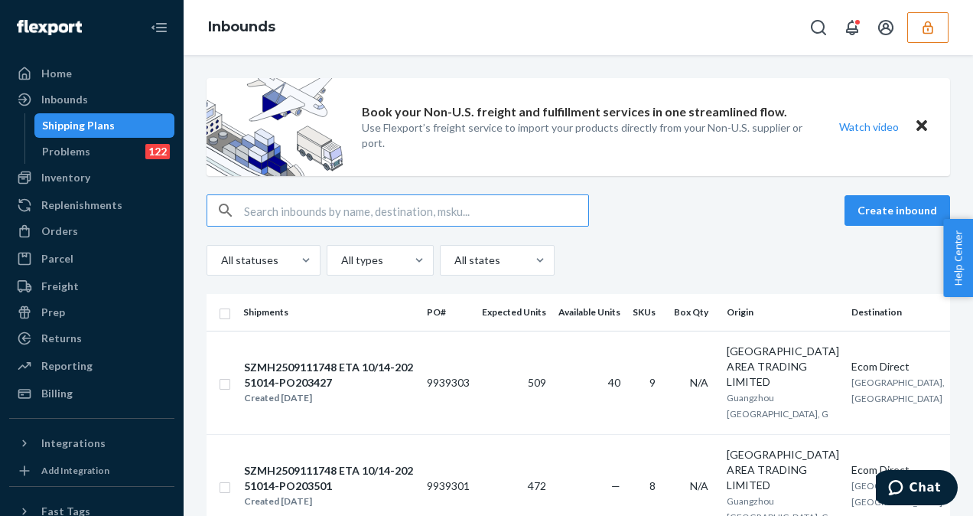
click at [425, 210] on input "text" at bounding box center [416, 210] width 344 height 31
type input "S2001091"
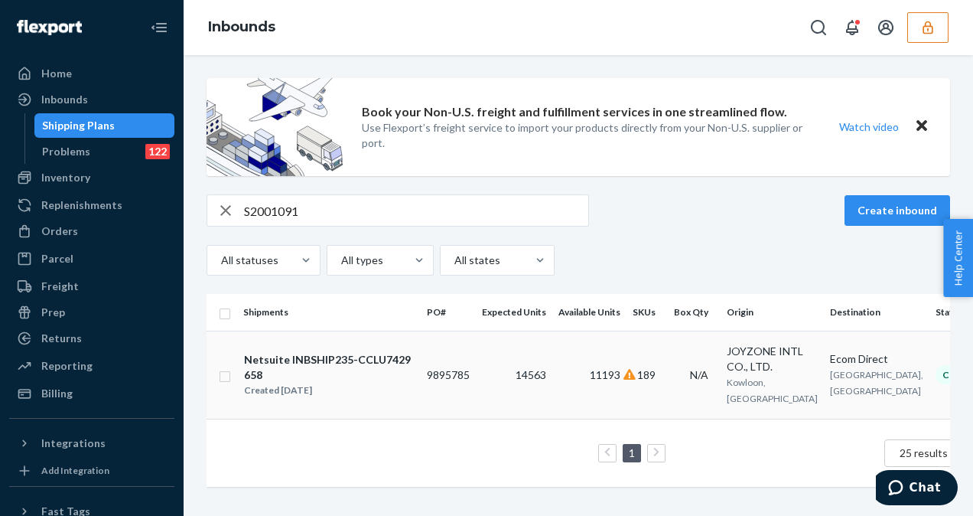
click at [488, 355] on td "14563" at bounding box center [514, 375] width 77 height 88
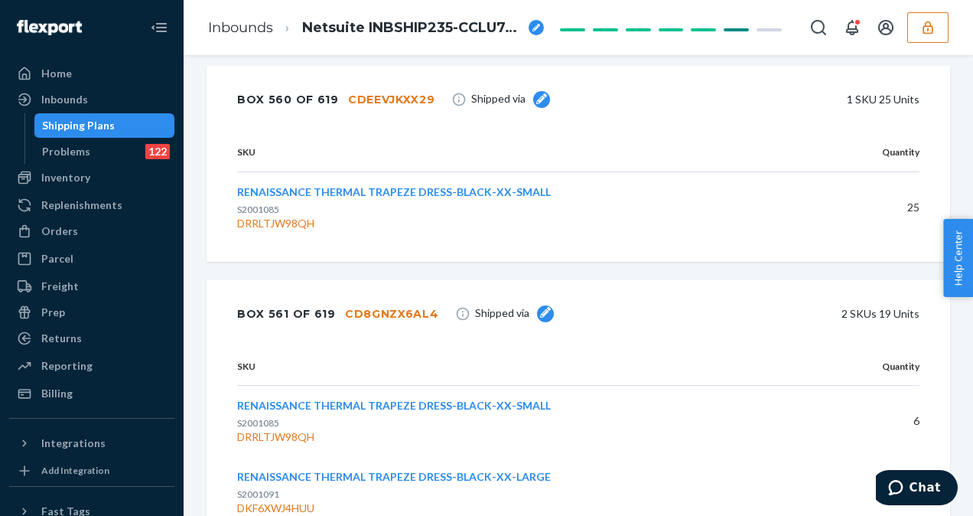
scroll to position [19262, 0]
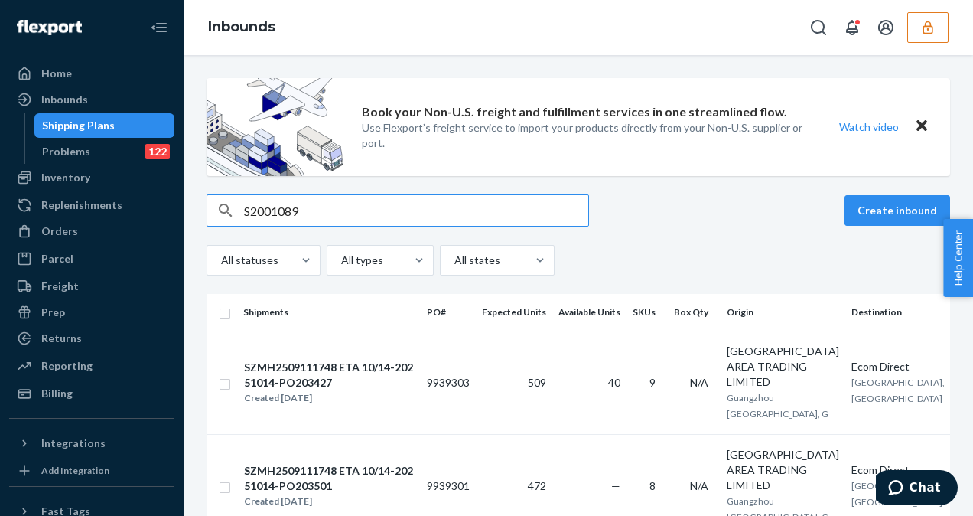
type input "S2001089"
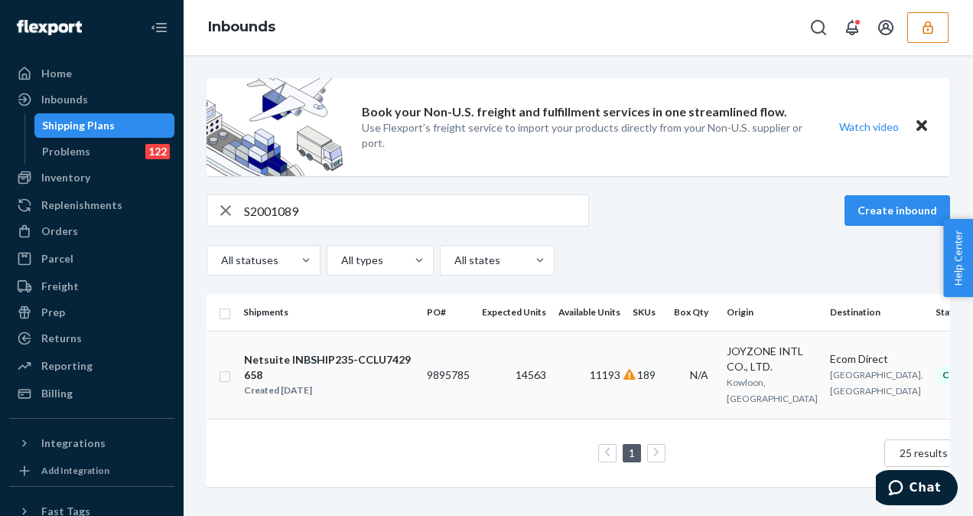
click at [346, 372] on div "Netsuite INBSHIP235-CCLU7429658" at bounding box center [329, 367] width 170 height 31
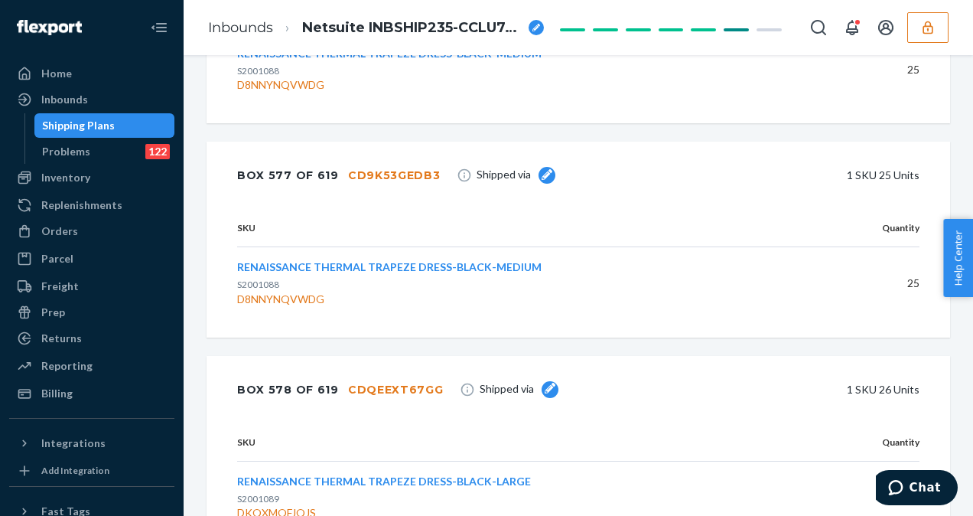
scroll to position [19618, 0]
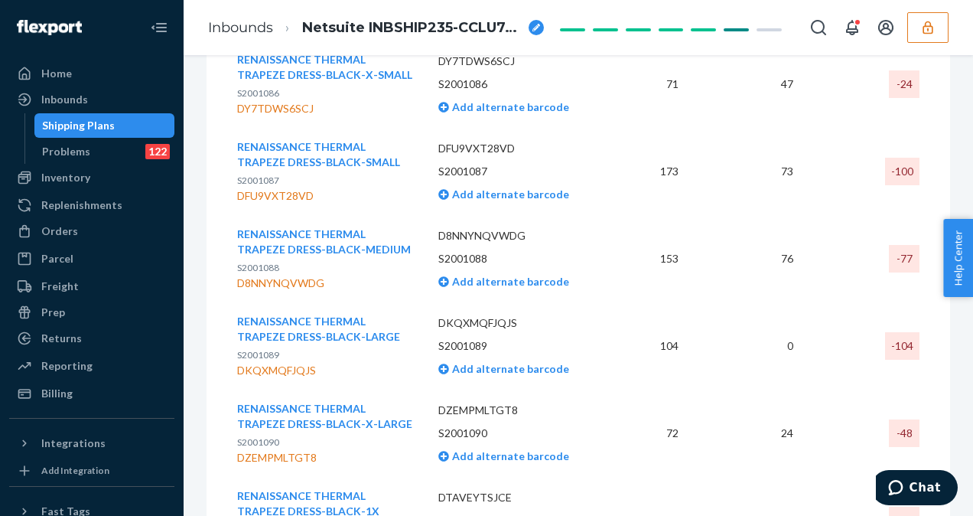
click at [122, 122] on div "Shipping Plans" at bounding box center [105, 125] width 138 height 21
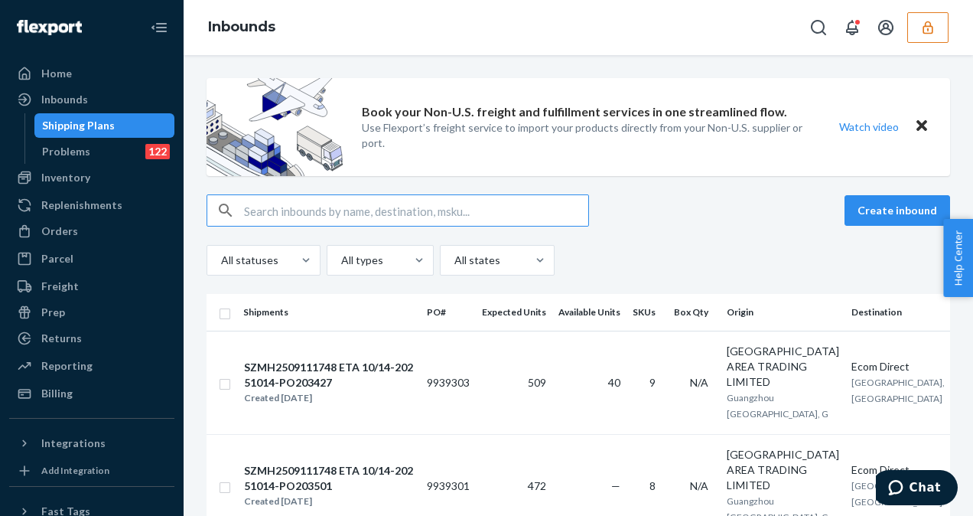
click at [301, 216] on input "text" at bounding box center [416, 210] width 344 height 31
type input "S2000896"
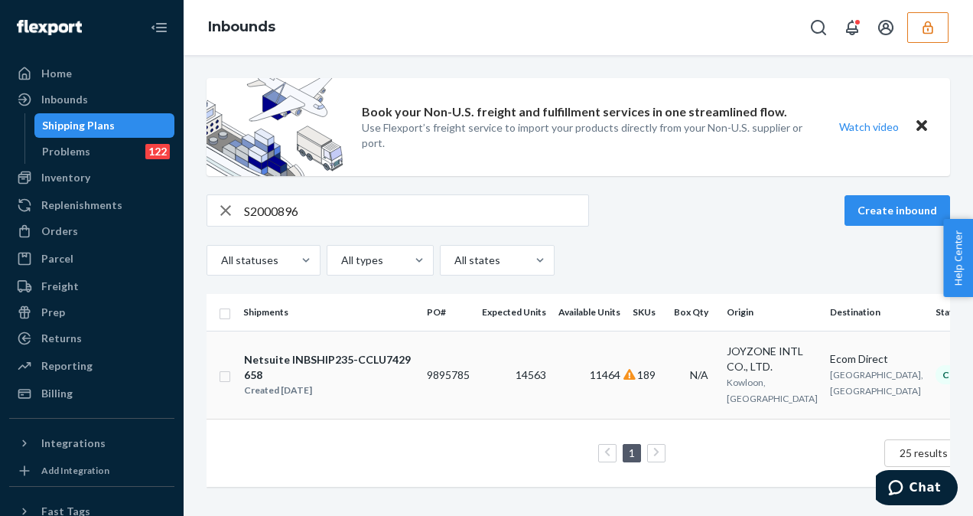
click at [437, 401] on td "9895785" at bounding box center [448, 375] width 55 height 88
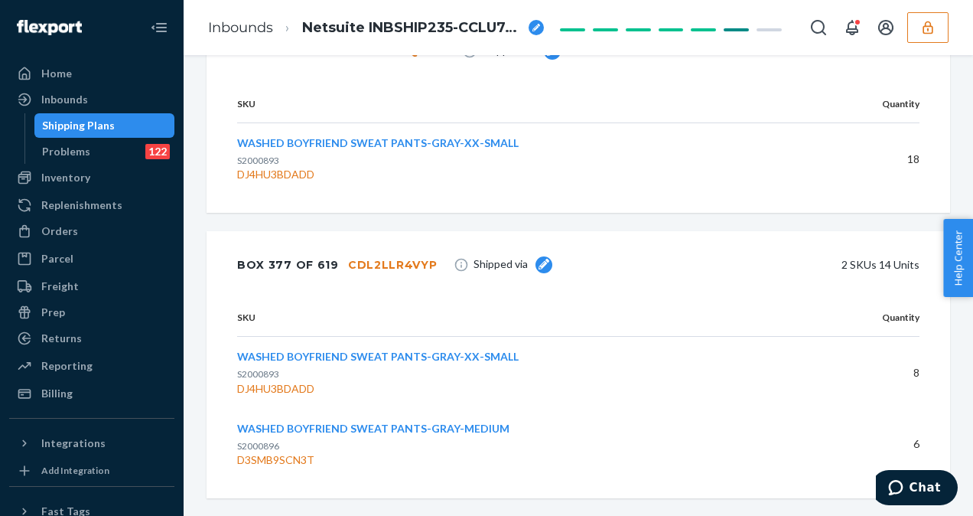
scroll to position [12086, 0]
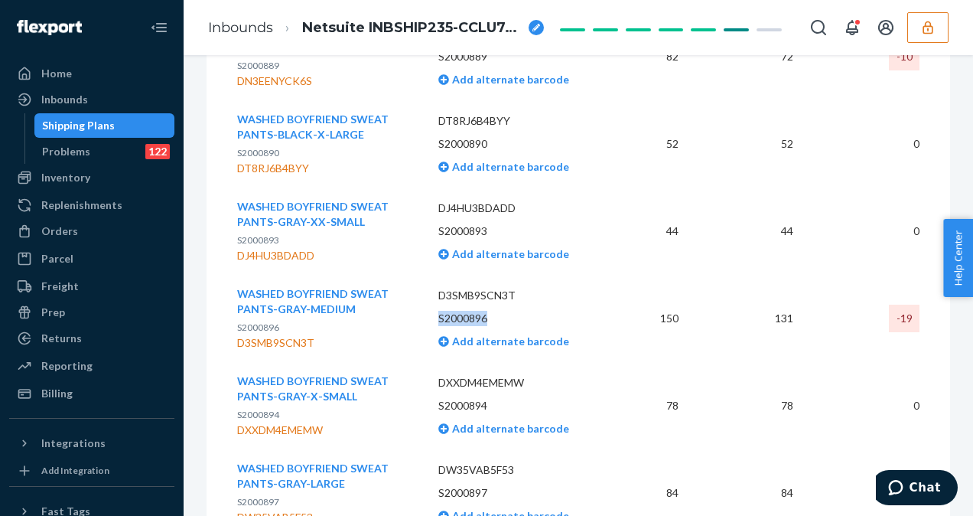
click at [84, 126] on div "Shipping Plans" at bounding box center [78, 125] width 73 height 15
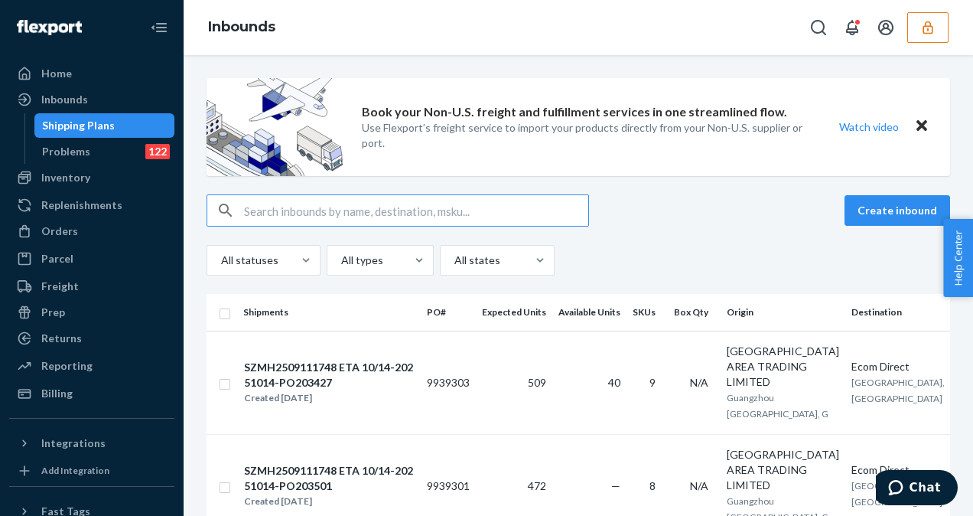
click at [415, 207] on input "text" at bounding box center [416, 210] width 344 height 31
type input "S2001095"
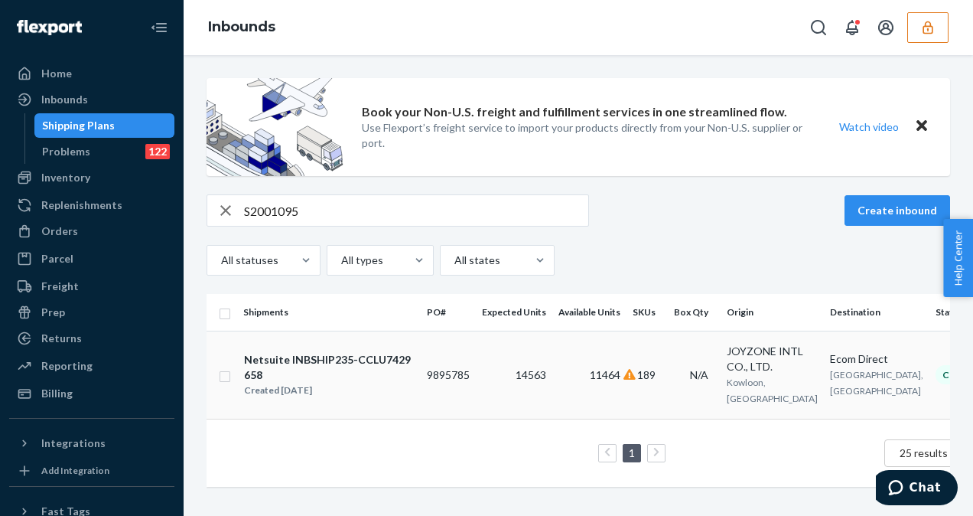
click at [479, 362] on td "14563" at bounding box center [514, 375] width 77 height 88
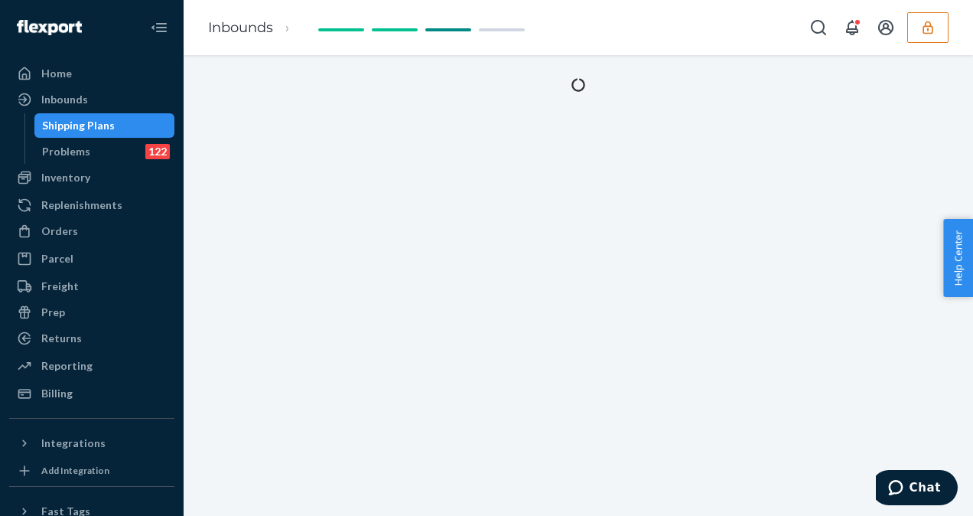
click at [479, 362] on div at bounding box center [579, 285] width 790 height 461
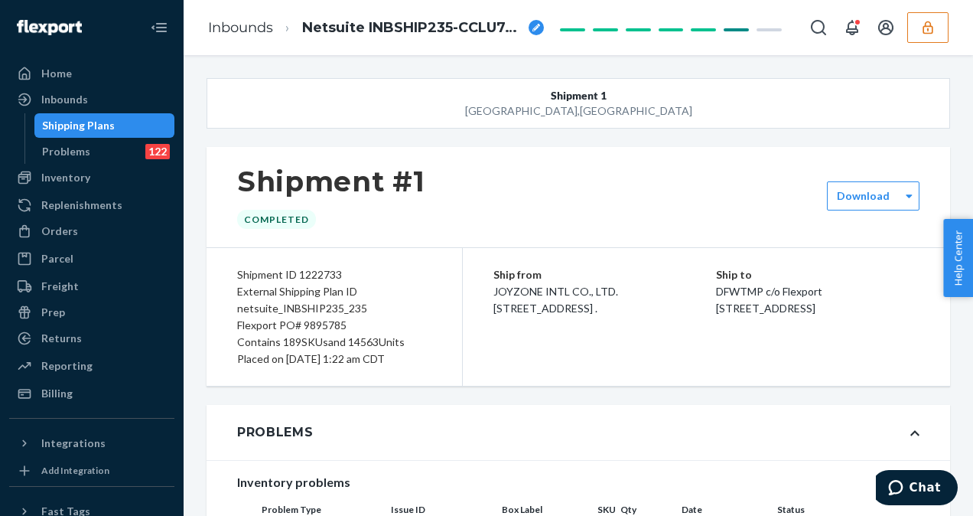
click at [83, 121] on div "Shipping Plans" at bounding box center [78, 125] width 73 height 15
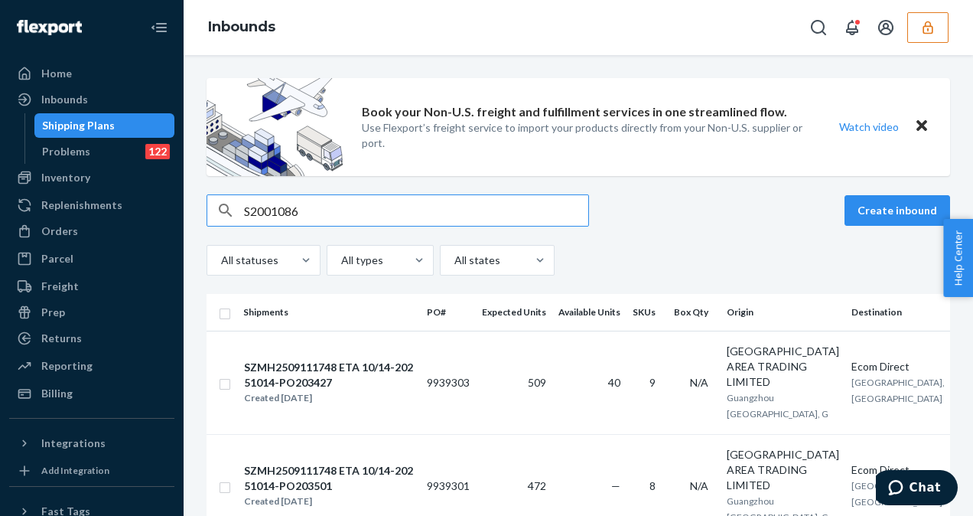
type input "S2001086"
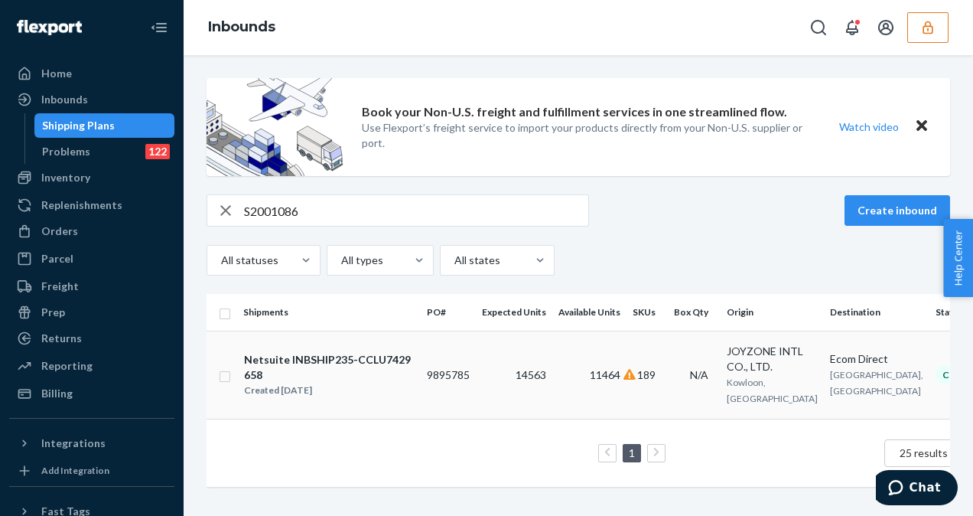
click at [401, 358] on div "Netsuite INBSHIP235-CCLU7429658" at bounding box center [329, 367] width 170 height 31
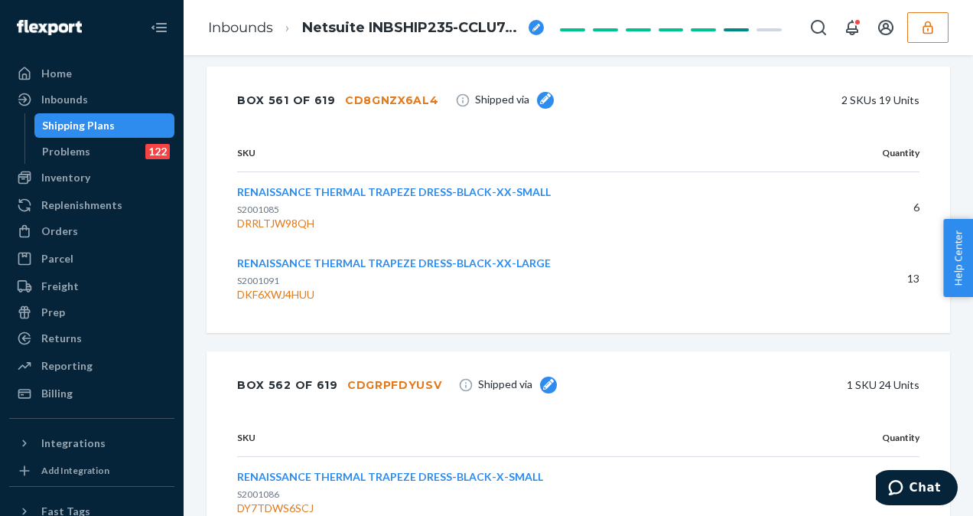
scroll to position [19357, 0]
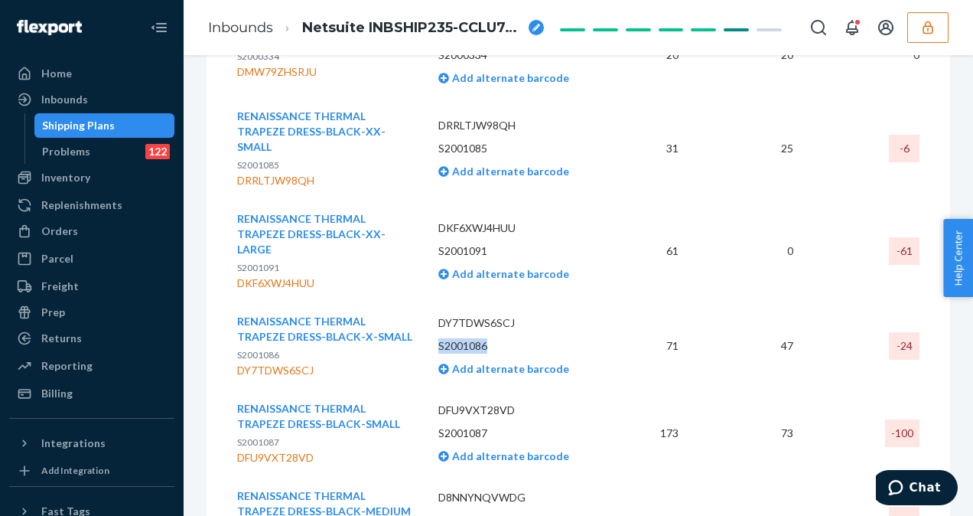
click at [73, 132] on div "Shipping Plans" at bounding box center [78, 125] width 73 height 15
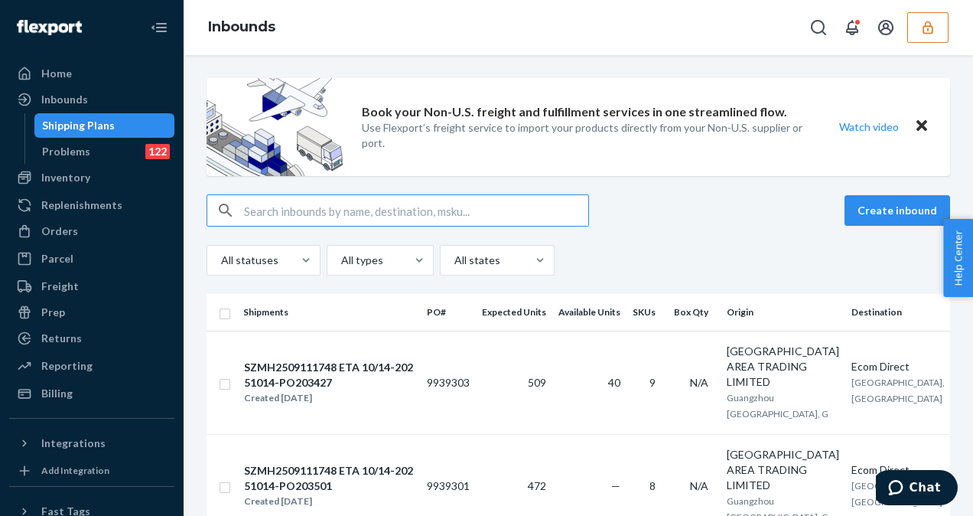
click at [396, 216] on input "text" at bounding box center [416, 210] width 344 height 31
type input "S2001096"
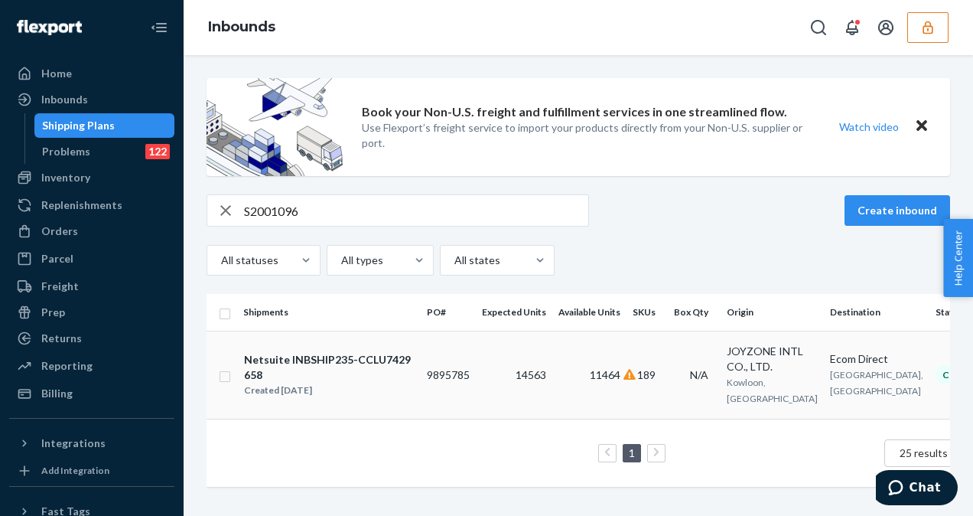
click at [385, 362] on div "Netsuite INBSHIP235-CCLU7429658" at bounding box center [329, 367] width 170 height 31
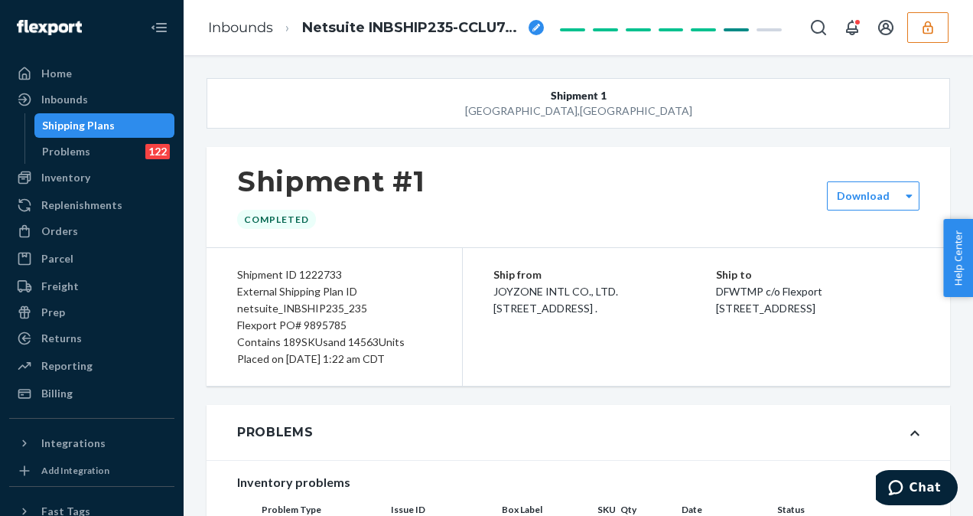
scroll to position [153717, 0]
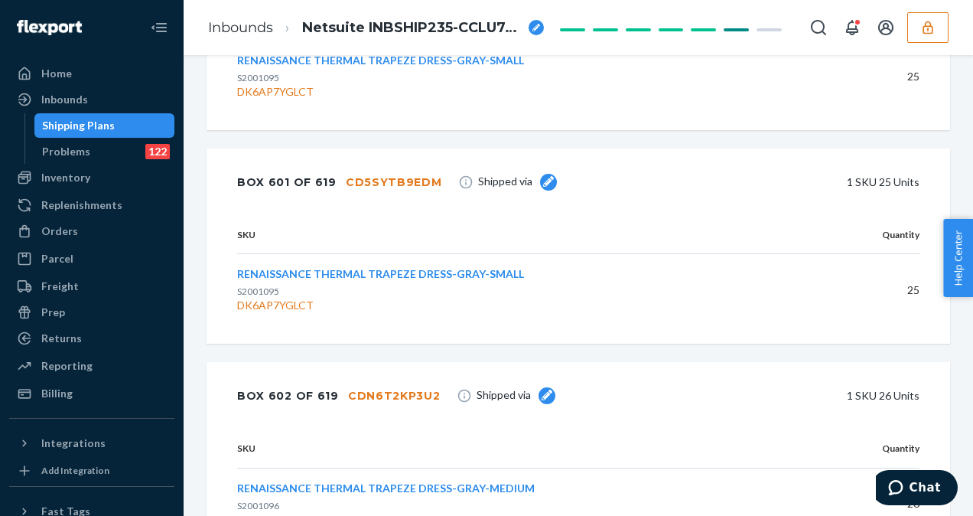
scroll to position [20229, 0]
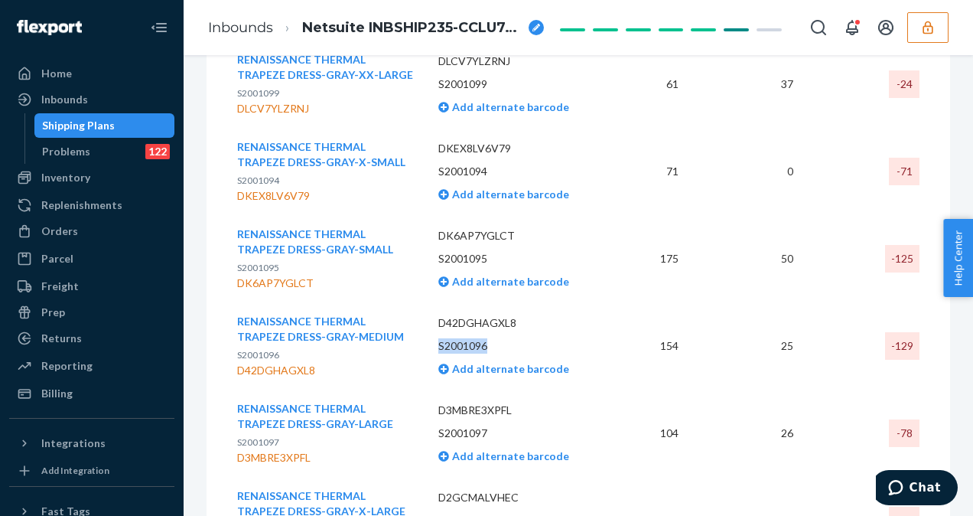
click at [109, 120] on div "Shipping Plans" at bounding box center [78, 125] width 73 height 15
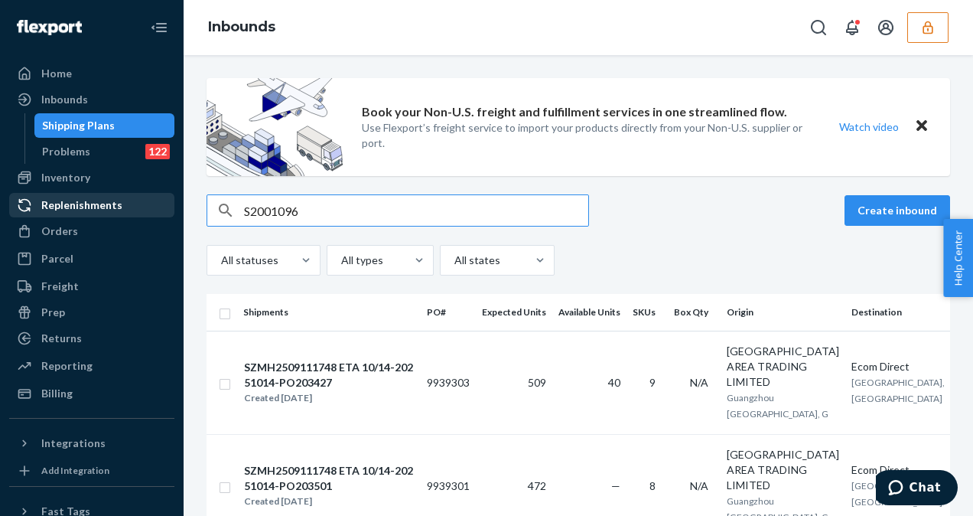
type input "S2001096"
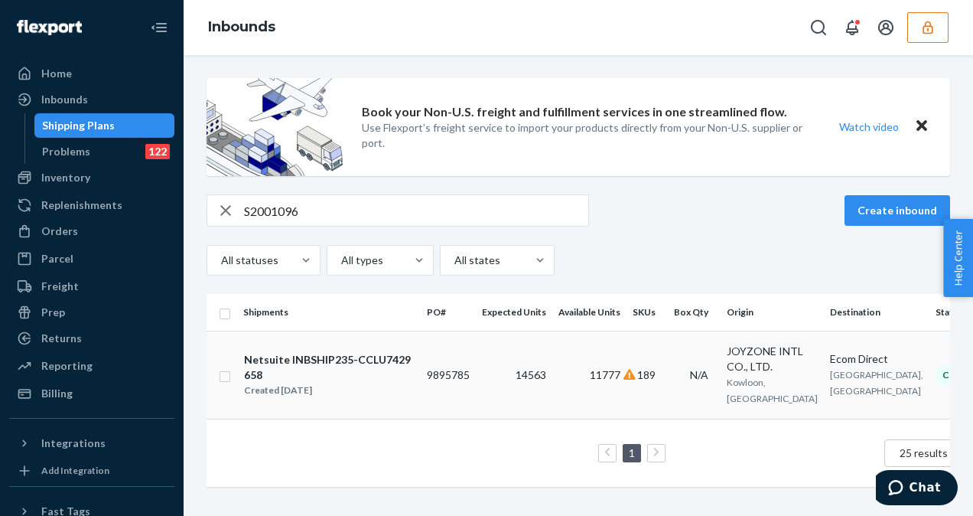
click at [429, 377] on td "9895785" at bounding box center [448, 375] width 55 height 88
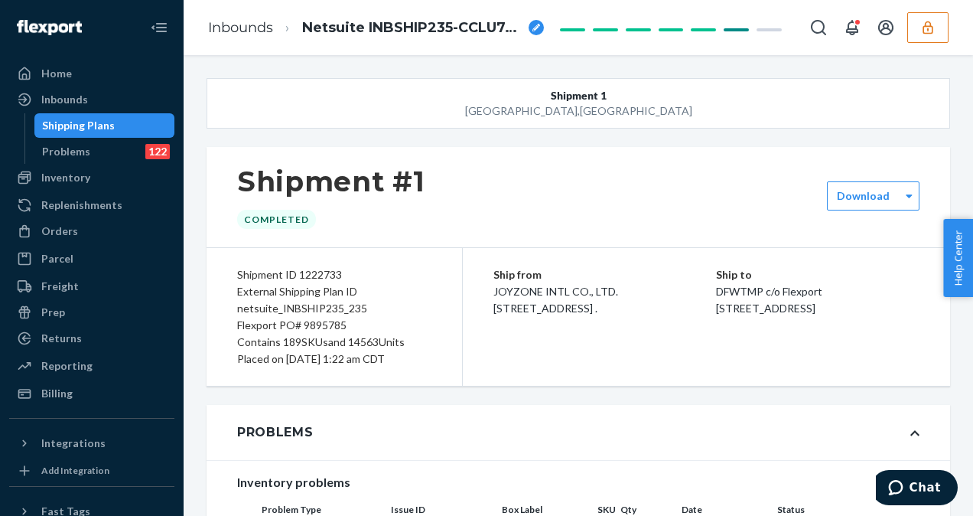
click at [94, 127] on div "Shipping Plans" at bounding box center [78, 125] width 73 height 15
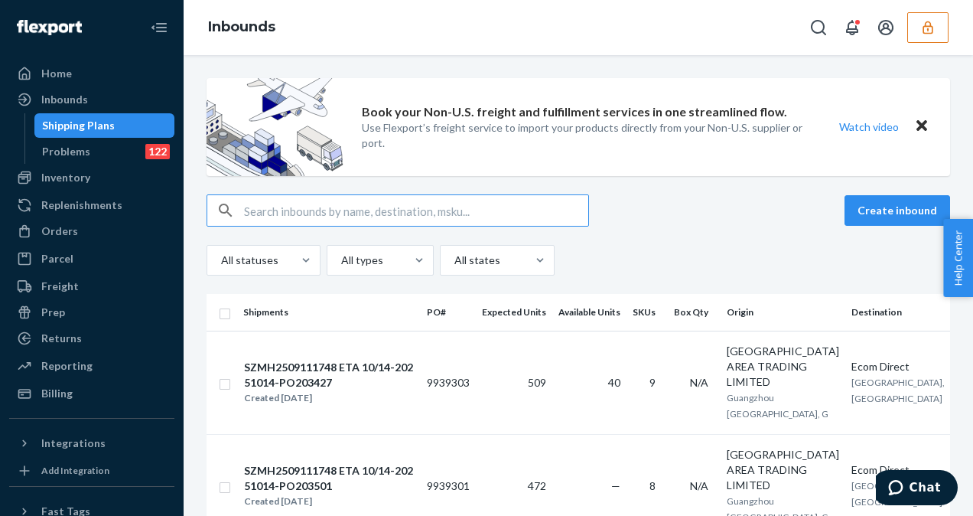
click at [928, 26] on icon "button" at bounding box center [928, 27] width 10 height 13
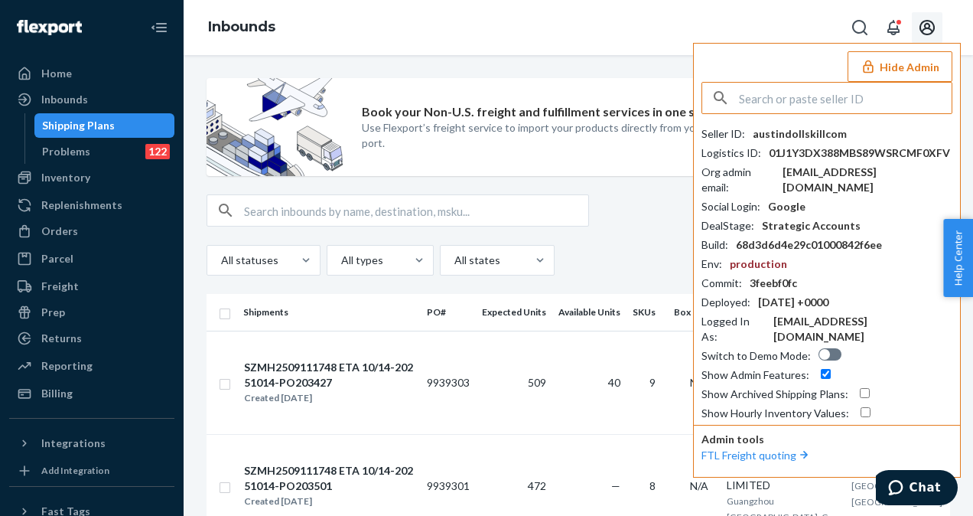
click at [928, 18] on button "Open account menu" at bounding box center [927, 27] width 31 height 31
click at [737, 24] on div "Inbounds Hide Admin Seller ID : austindollskillcom Logistics ID : 01J1Y3DX388MB…" at bounding box center [579, 27] width 790 height 55
click at [908, 69] on button "Hide Admin" at bounding box center [900, 66] width 105 height 31
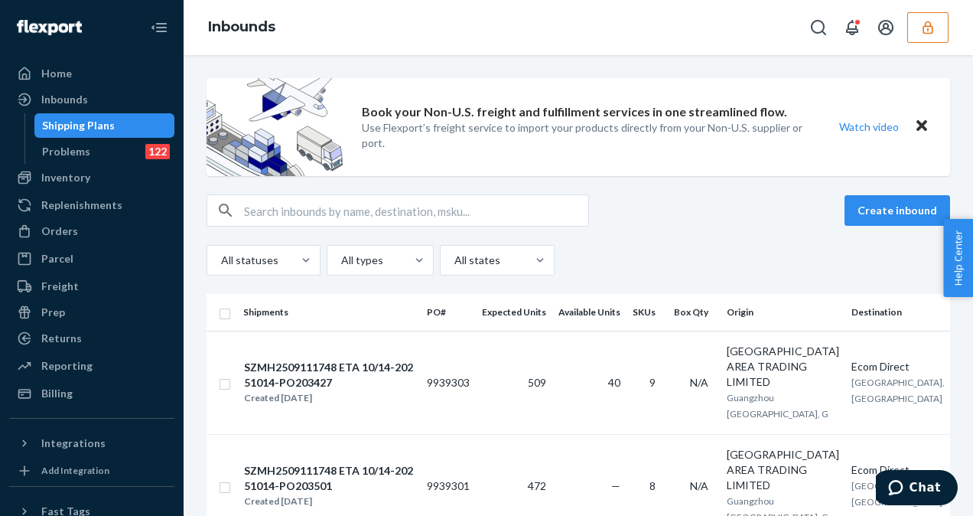
click at [397, 215] on input "text" at bounding box center [416, 210] width 344 height 31
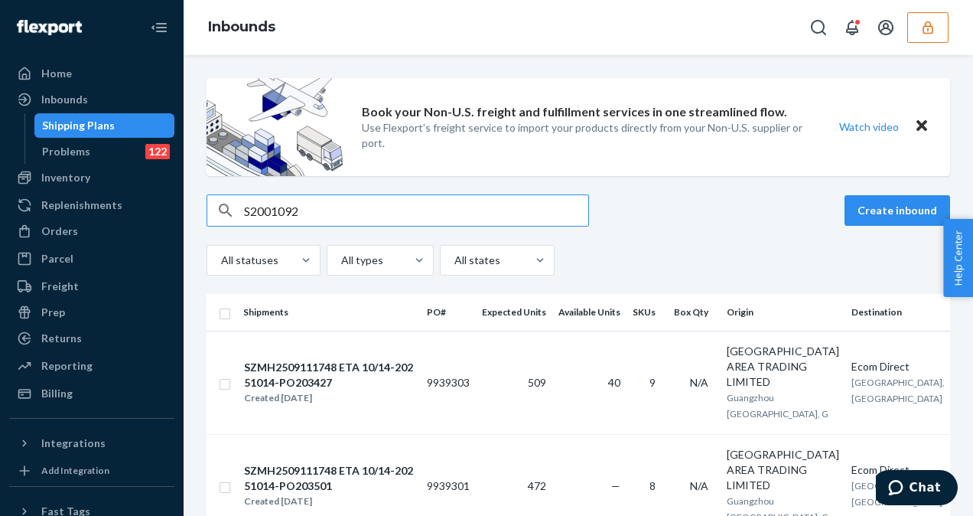
type input "S2001092"
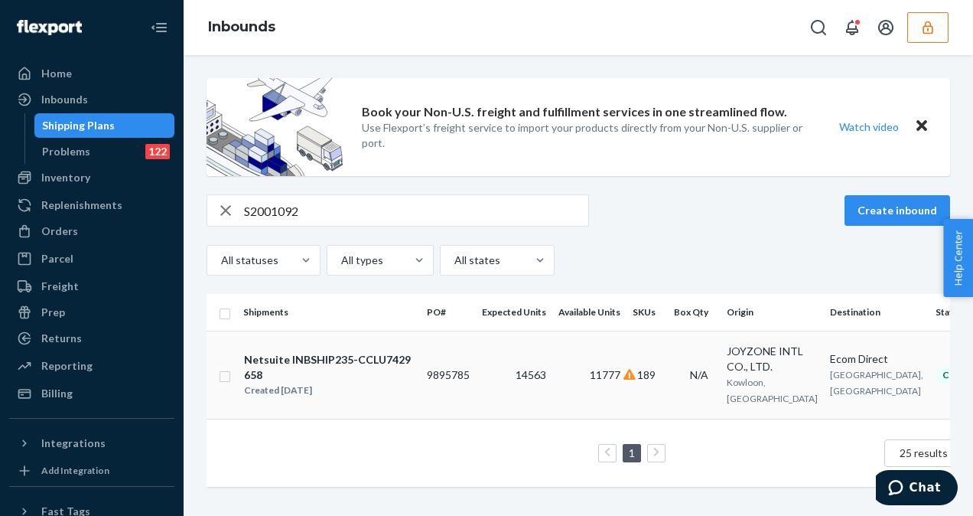
click at [465, 394] on td "9895785" at bounding box center [448, 375] width 55 height 88
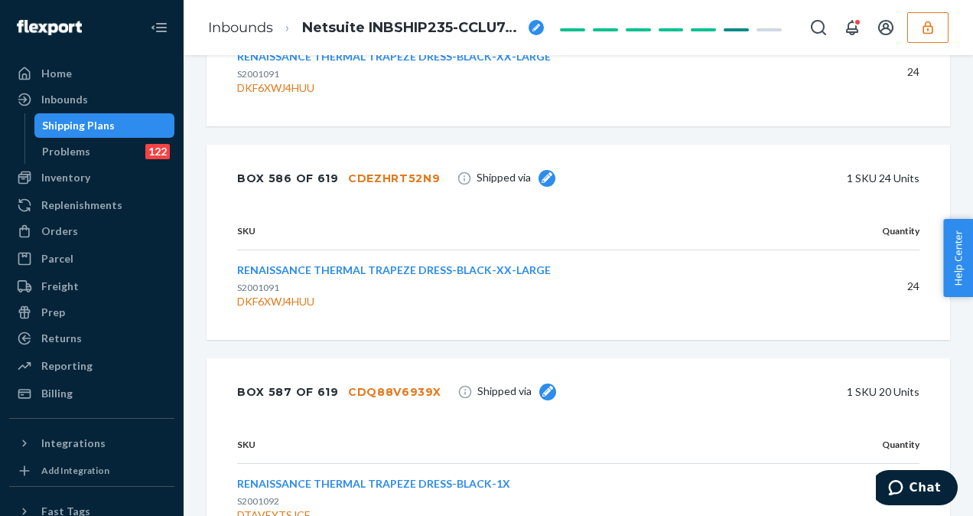
scroll to position [19793, 0]
